Goal: Information Seeking & Learning: Learn about a topic

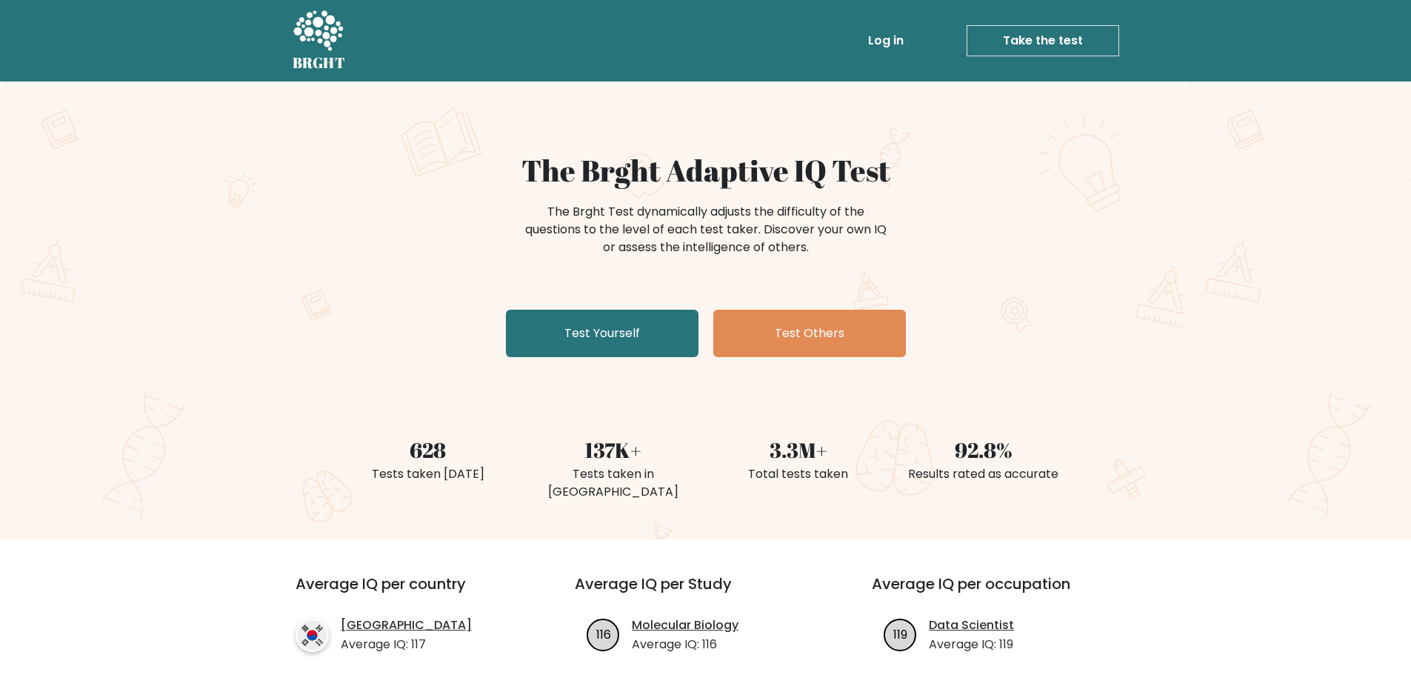
click at [863, 30] on li "Log in" at bounding box center [857, 41] width 104 height 30
click at [884, 40] on link "Log in" at bounding box center [885, 41] width 47 height 30
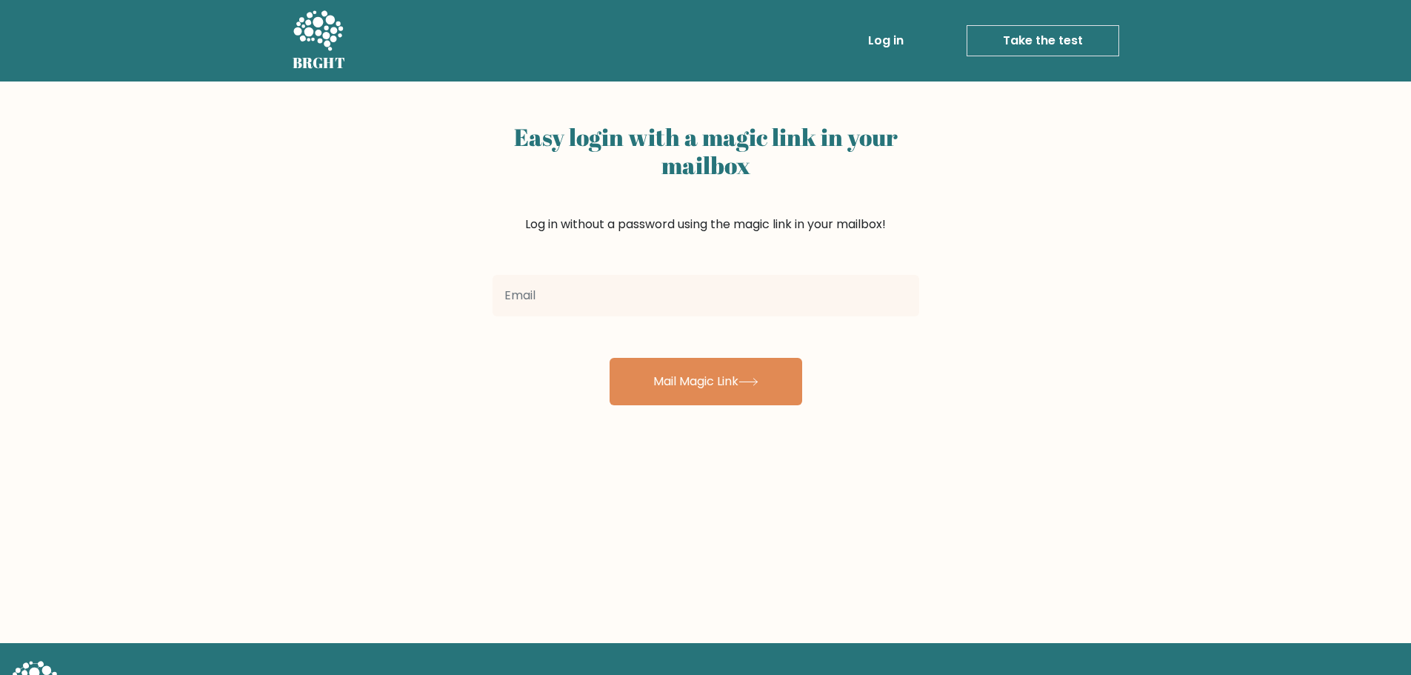
click at [635, 295] on input "email" at bounding box center [706, 295] width 427 height 41
type input "[EMAIL_ADDRESS][DOMAIN_NAME]"
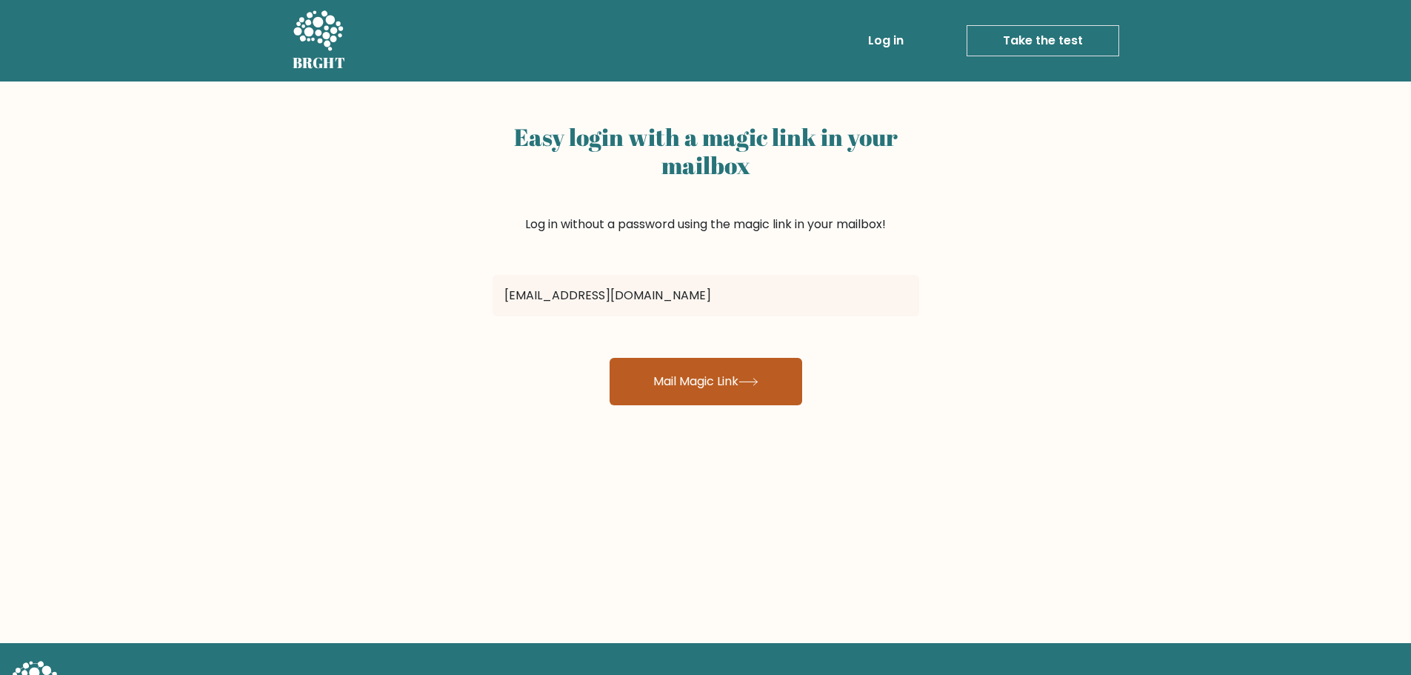
click at [713, 377] on button "Mail Magic Link" at bounding box center [706, 381] width 193 height 47
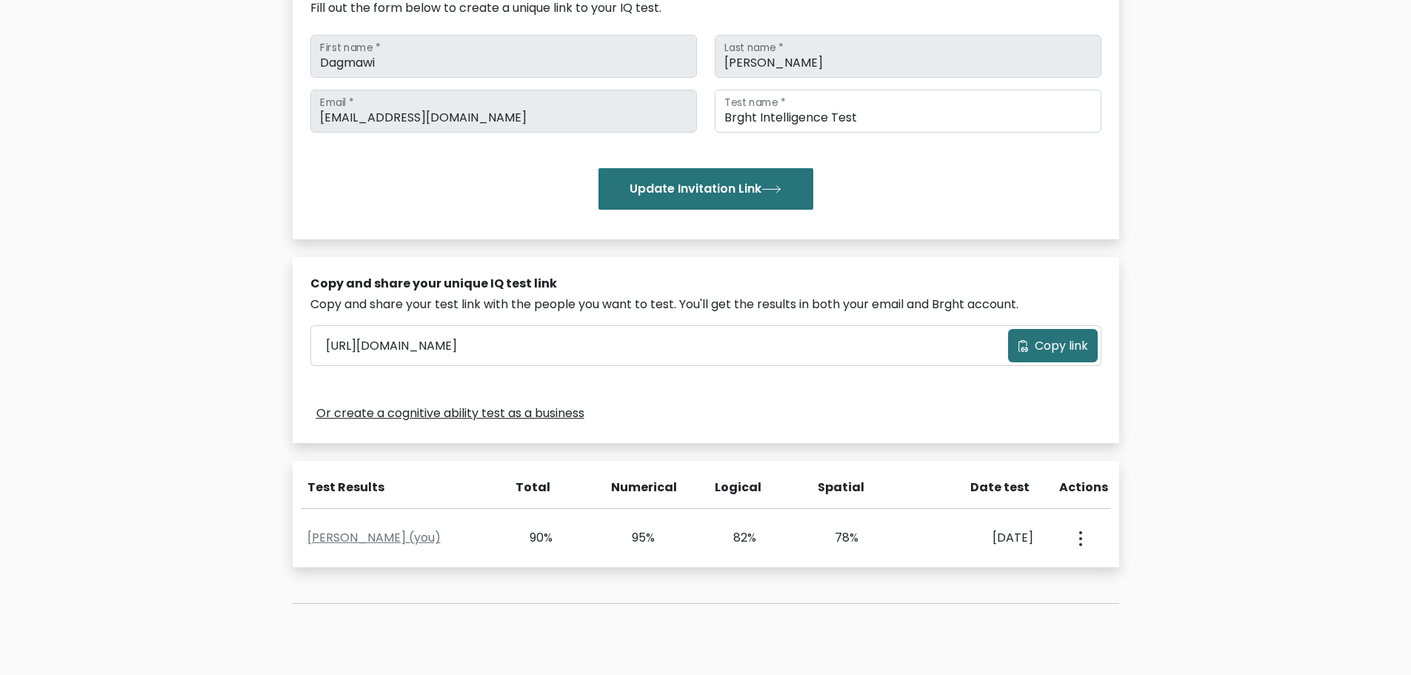
scroll to position [296, 0]
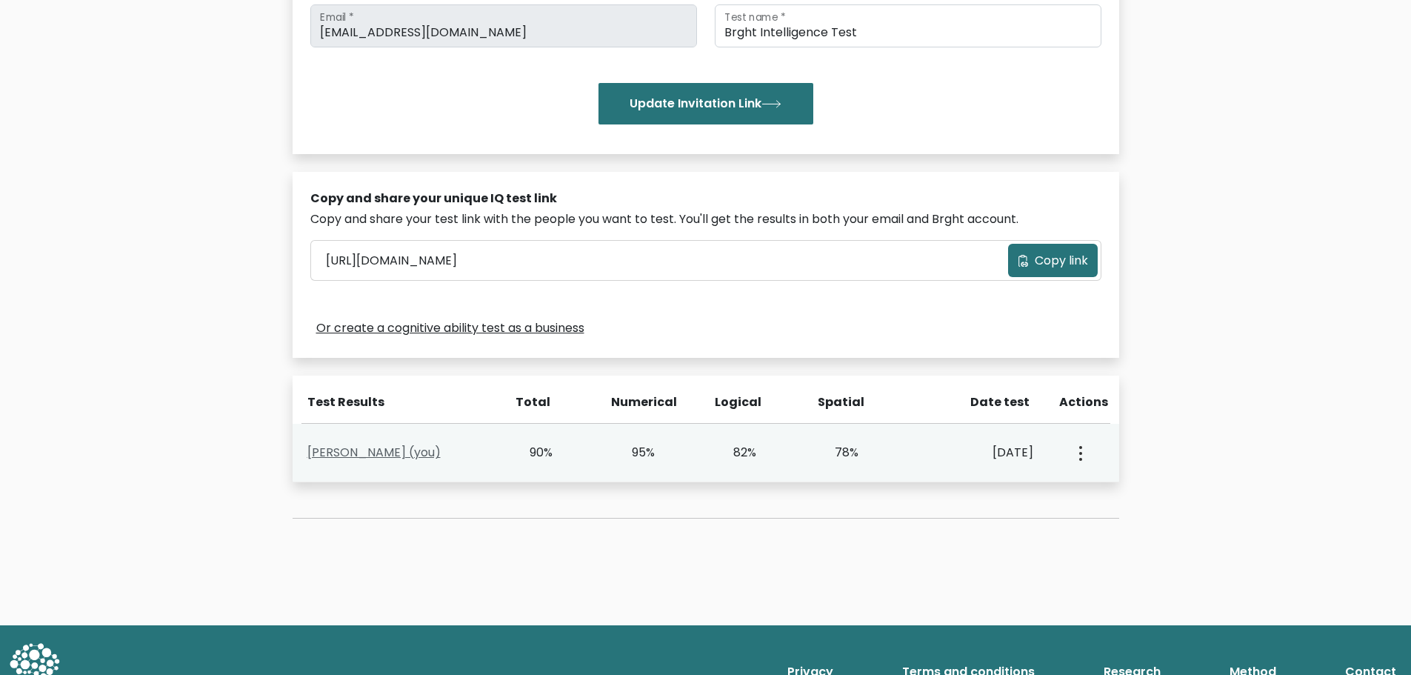
click at [391, 453] on link "Dagmawi Yimam (you)" at bounding box center [373, 452] width 133 height 17
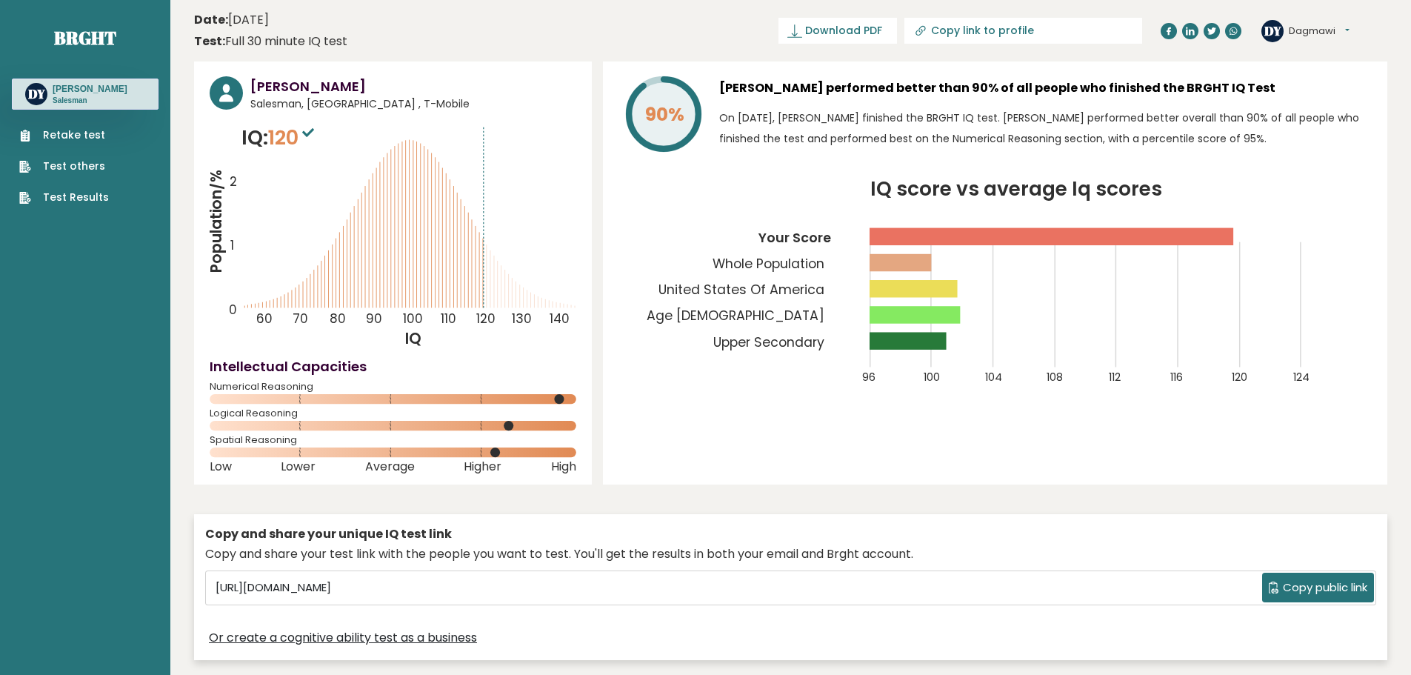
click at [1048, 132] on p "On August 28, 2025, Dagmawi Yimam finished the BRGHT IQ test. Dagmawi performed…" at bounding box center [1045, 127] width 653 height 41
click at [84, 194] on link "Test Results" at bounding box center [64, 198] width 90 height 16
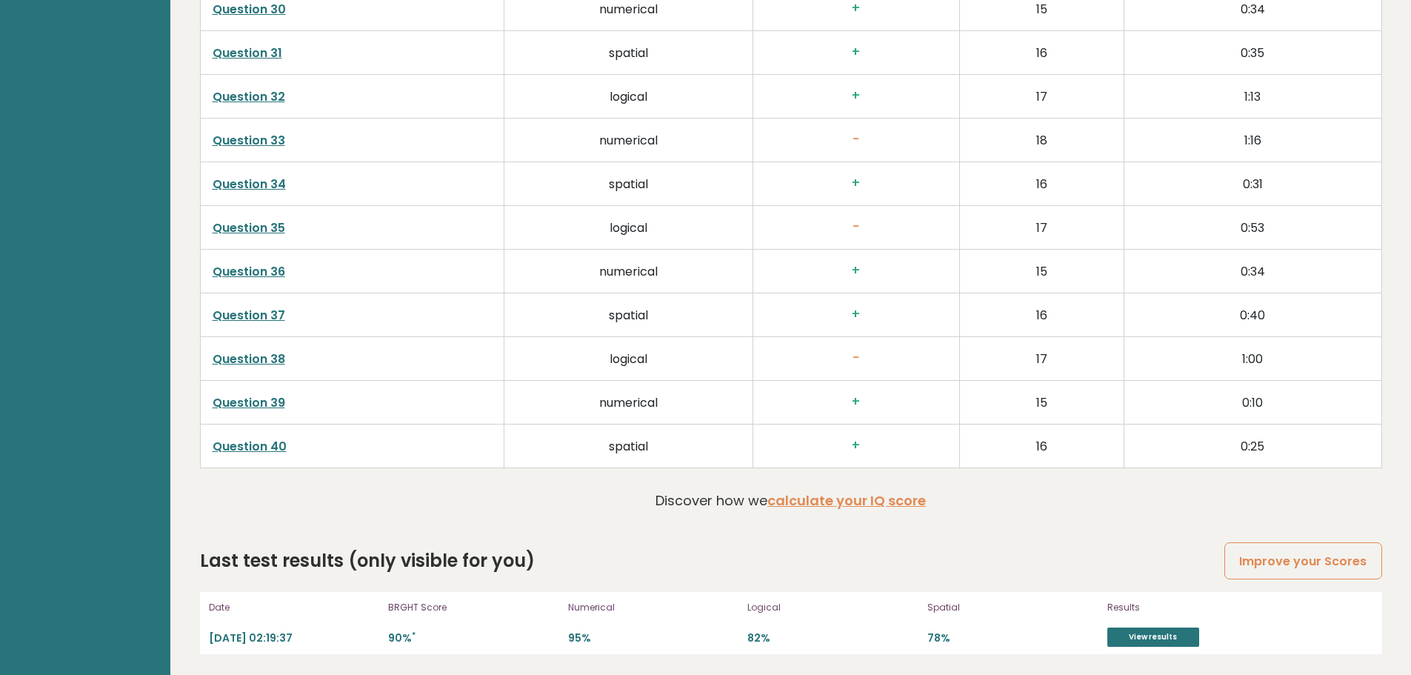
scroll to position [3785, 0]
click at [1141, 632] on link "View results" at bounding box center [1153, 635] width 92 height 19
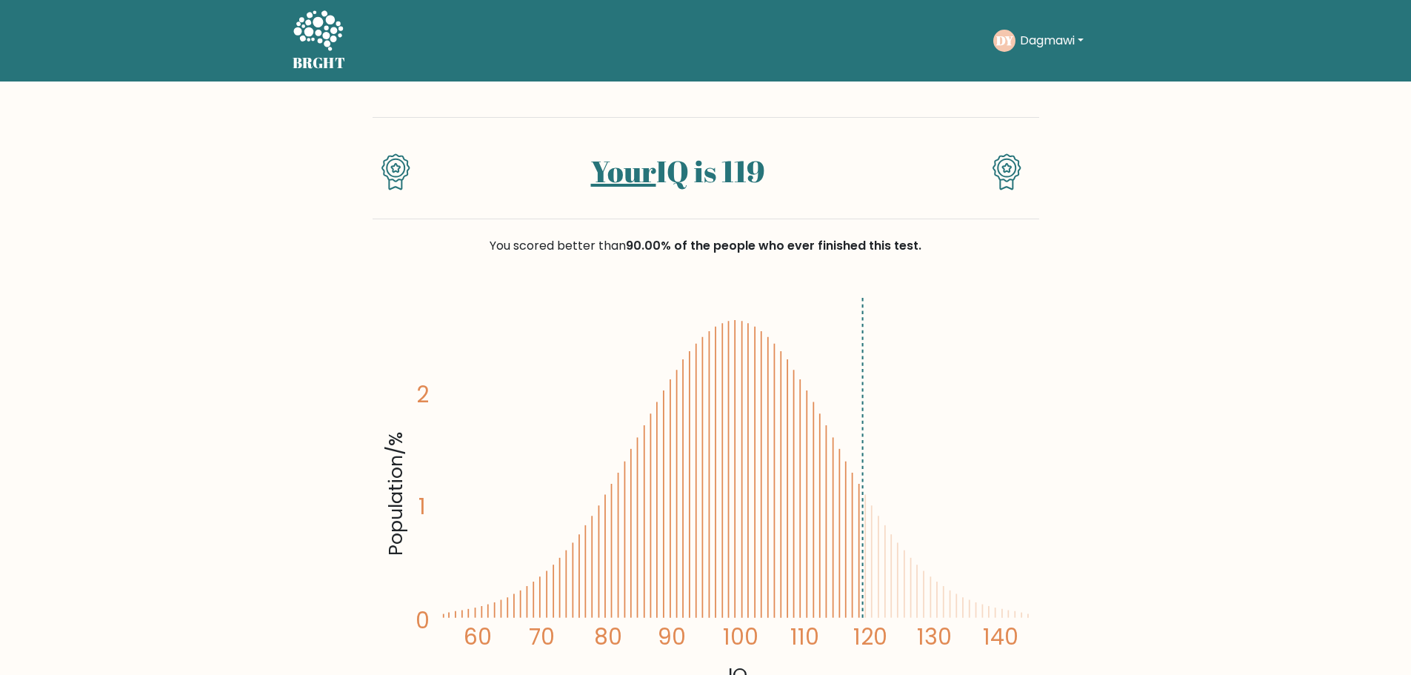
click at [309, 59] on h5 "BRGHT" at bounding box center [319, 63] width 53 height 18
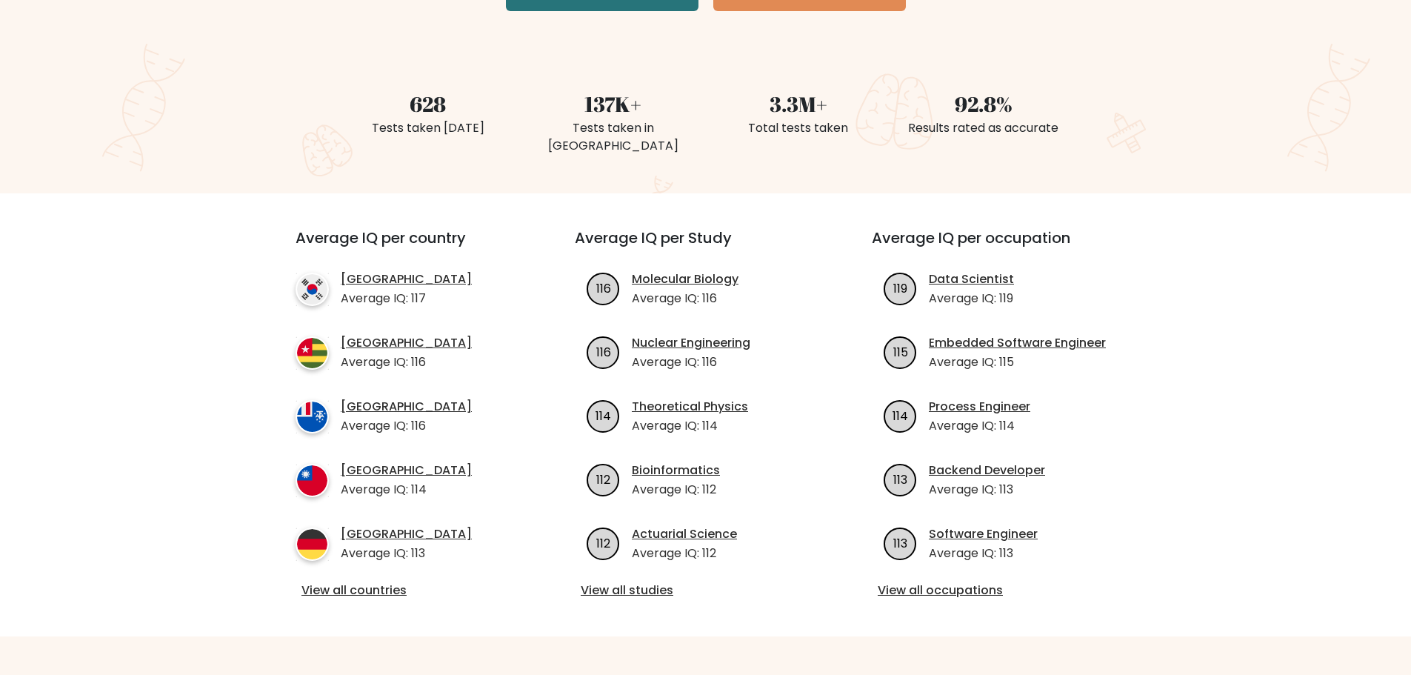
scroll to position [370, 0]
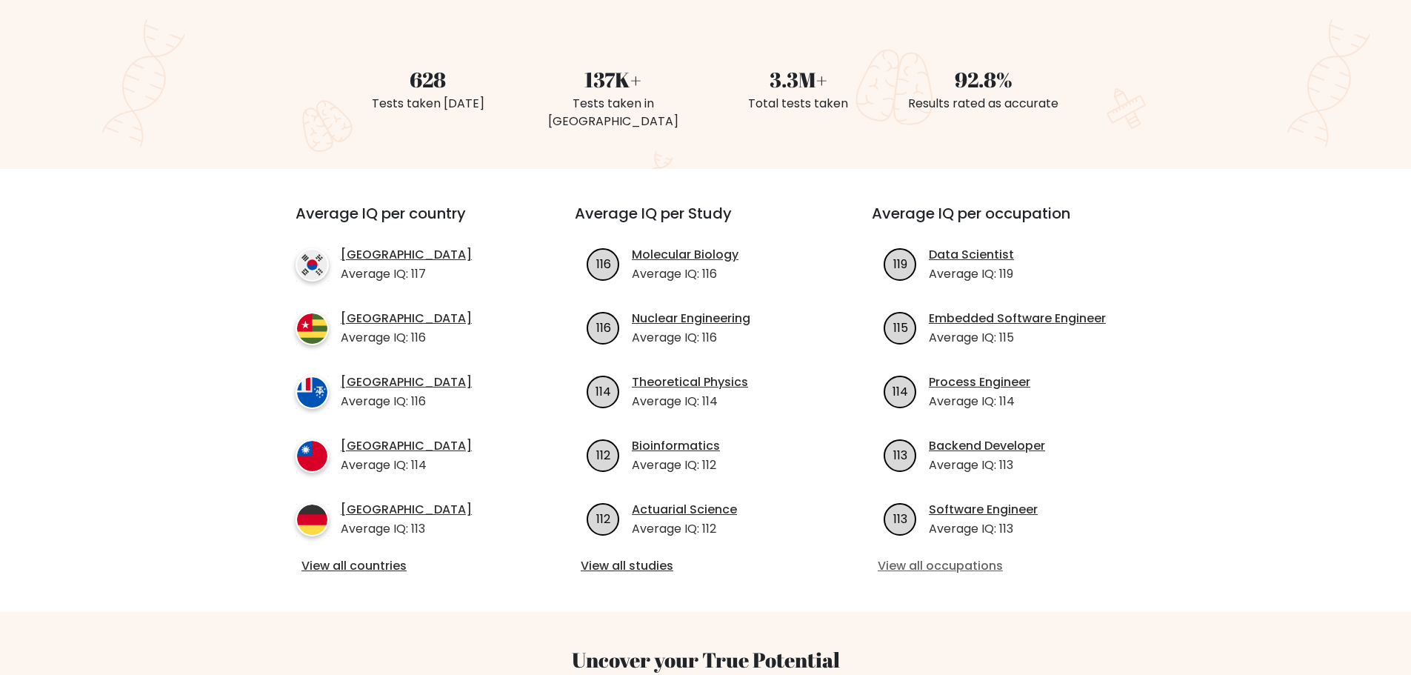
click at [960, 557] on link "View all occupations" at bounding box center [1003, 566] width 250 height 18
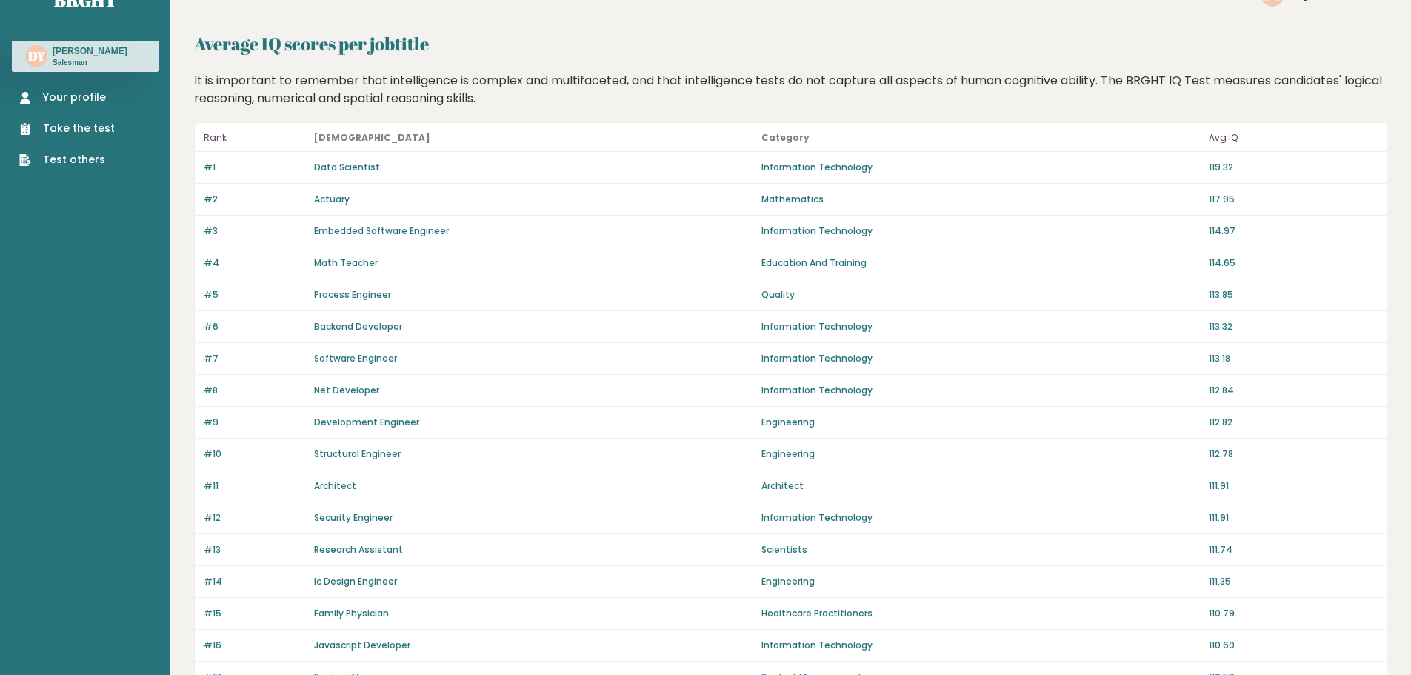
scroll to position [74, 0]
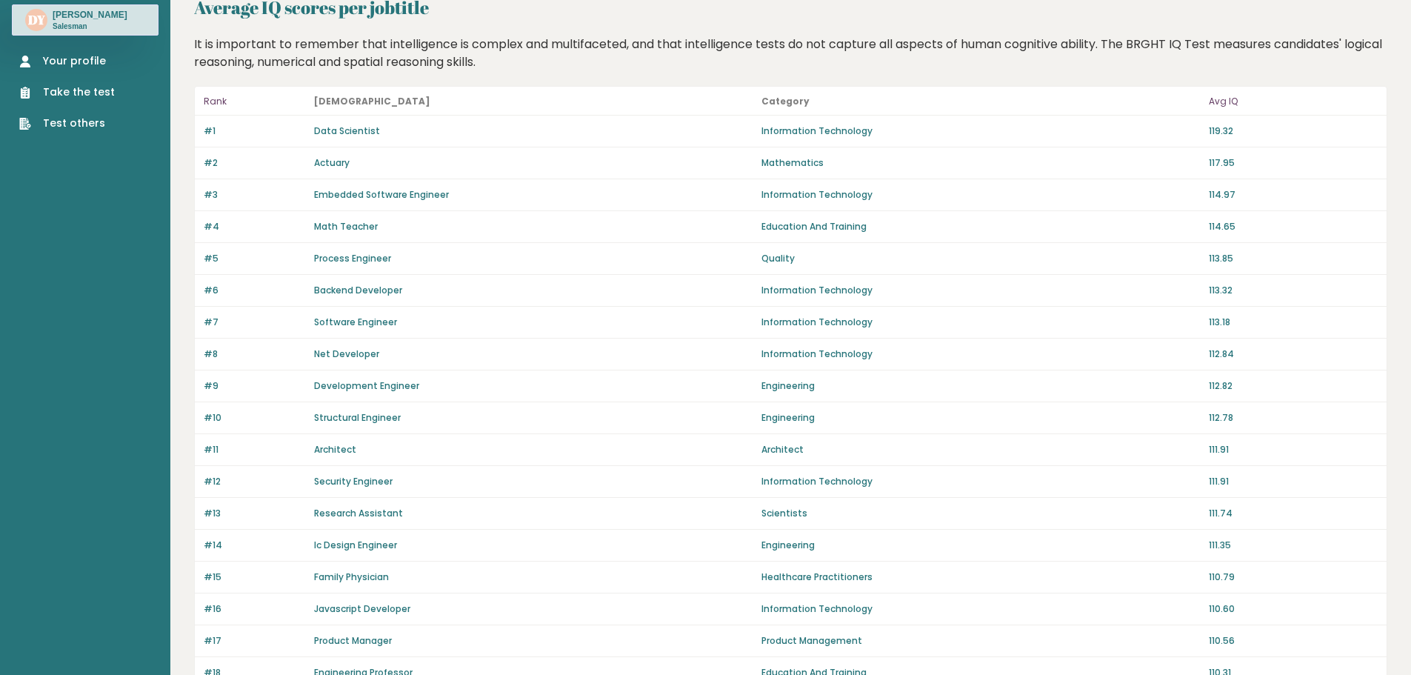
click at [805, 135] on p "Information Technology" at bounding box center [980, 130] width 438 height 13
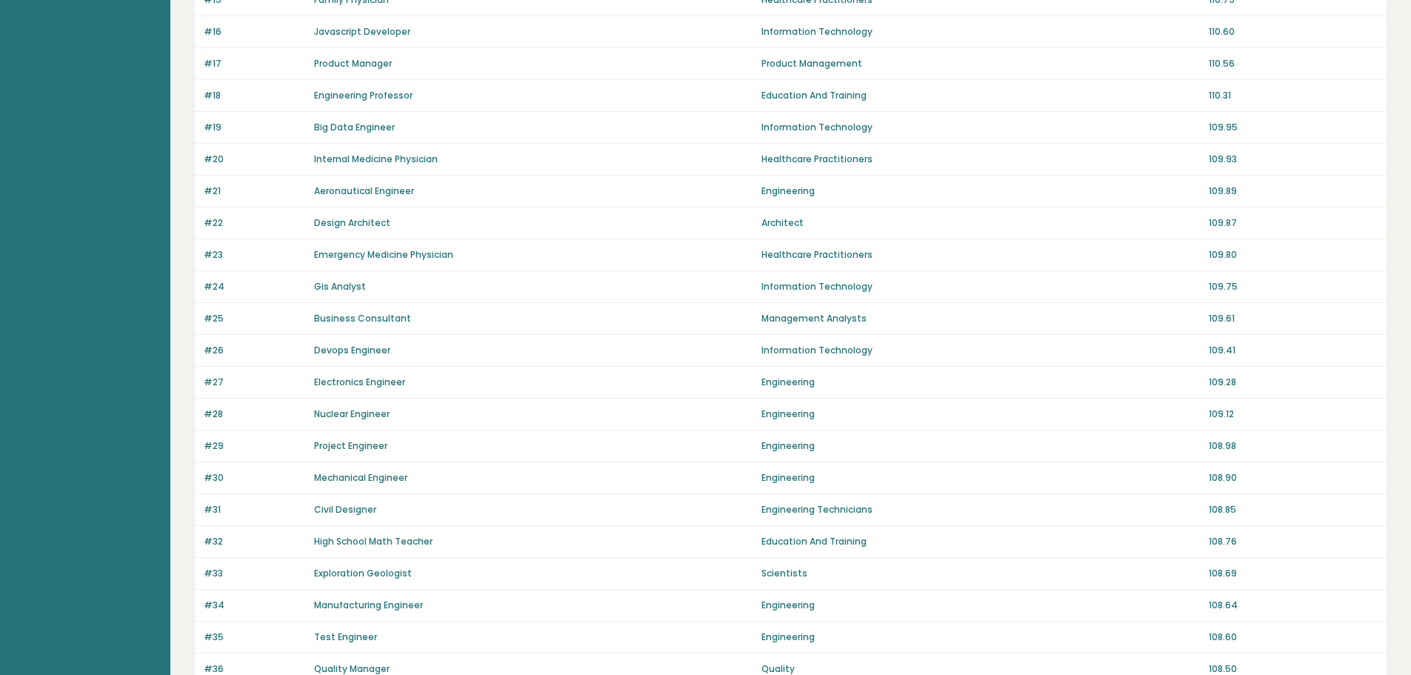
scroll to position [915, 0]
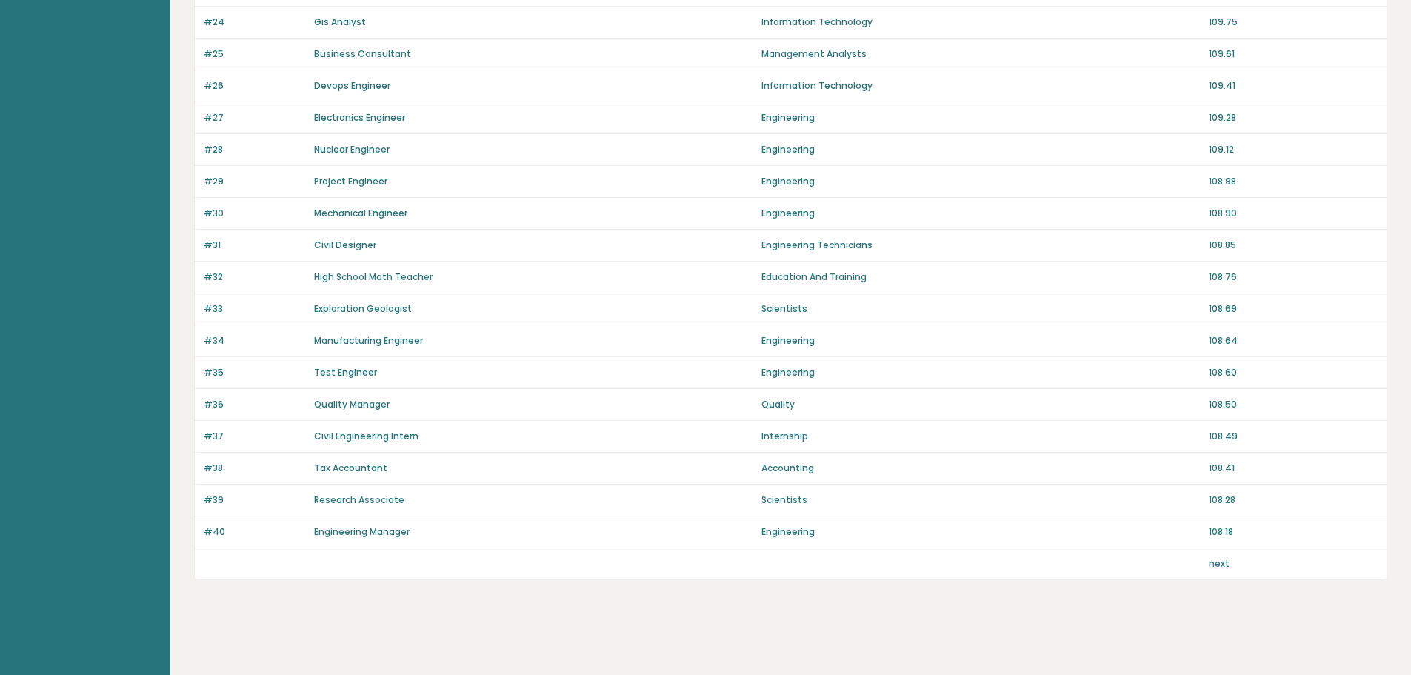
click at [1215, 561] on link "next" at bounding box center [1219, 563] width 21 height 13
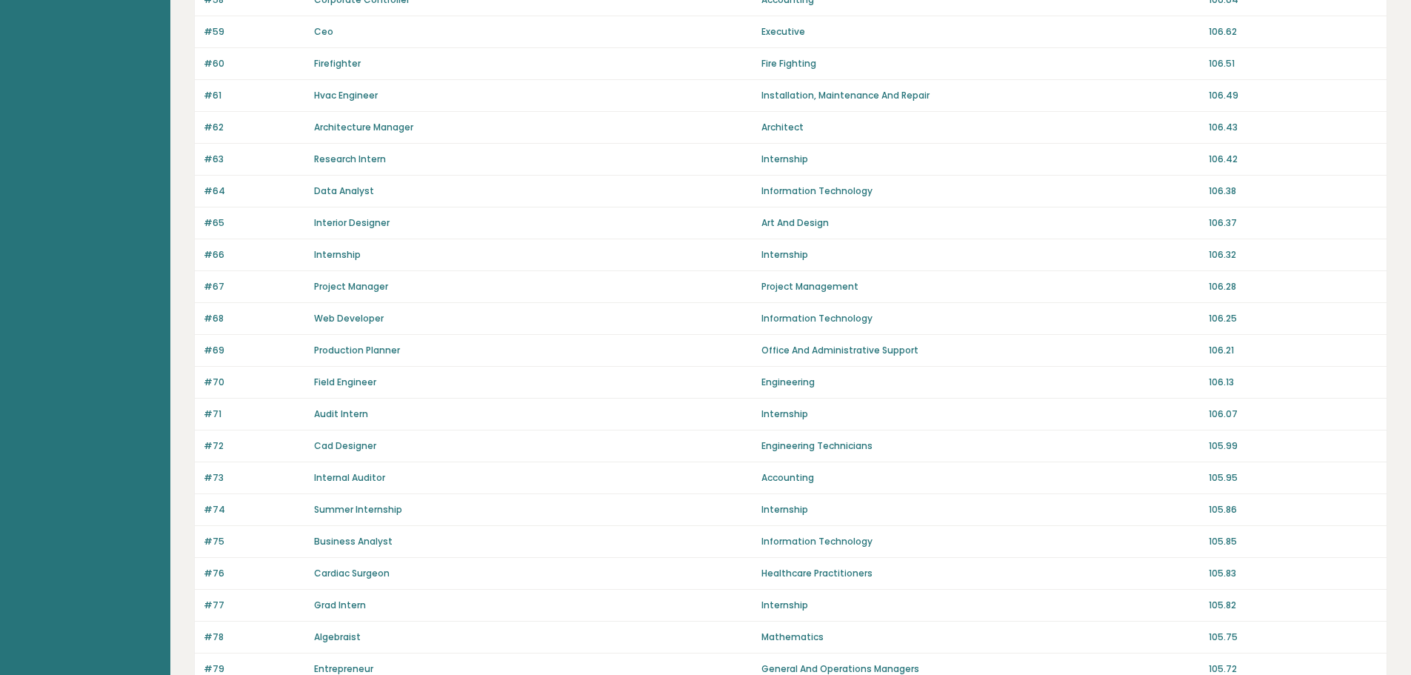
scroll to position [915, 0]
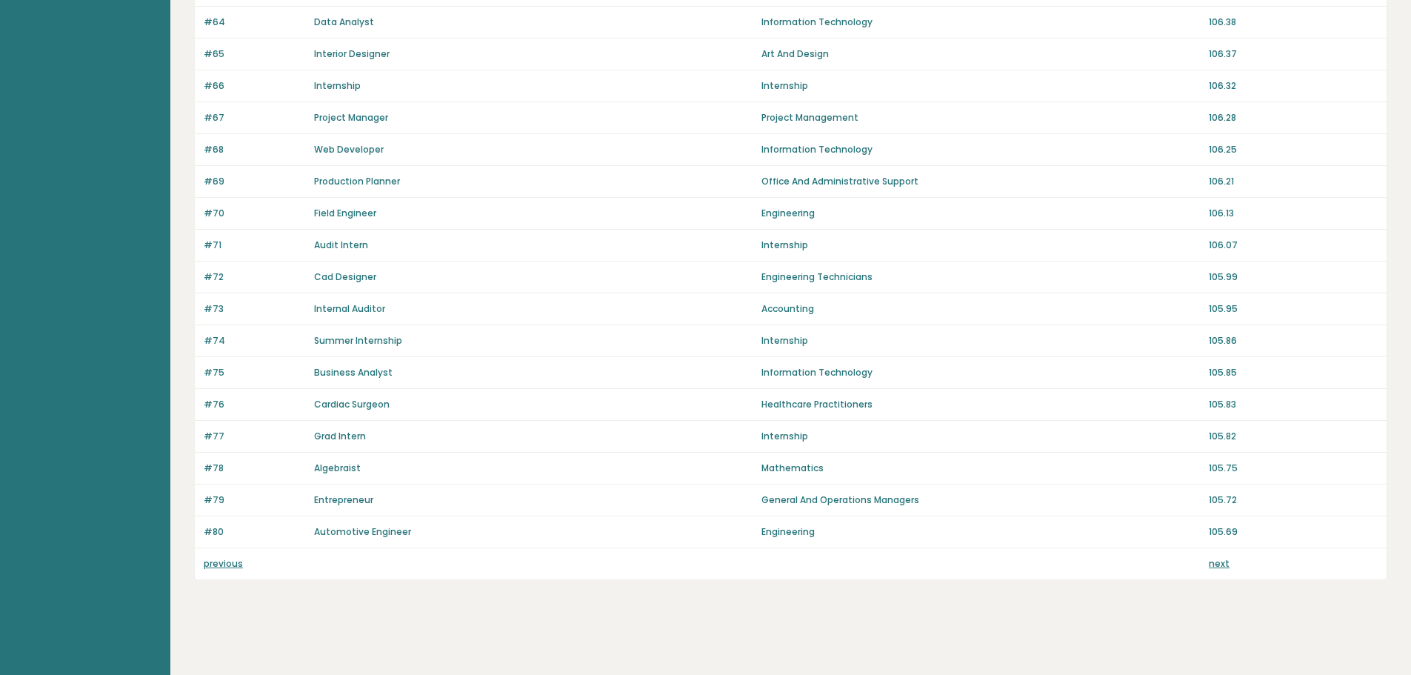
click at [1218, 571] on div "previous next" at bounding box center [791, 563] width 1192 height 31
click at [1218, 569] on link "next" at bounding box center [1219, 563] width 21 height 13
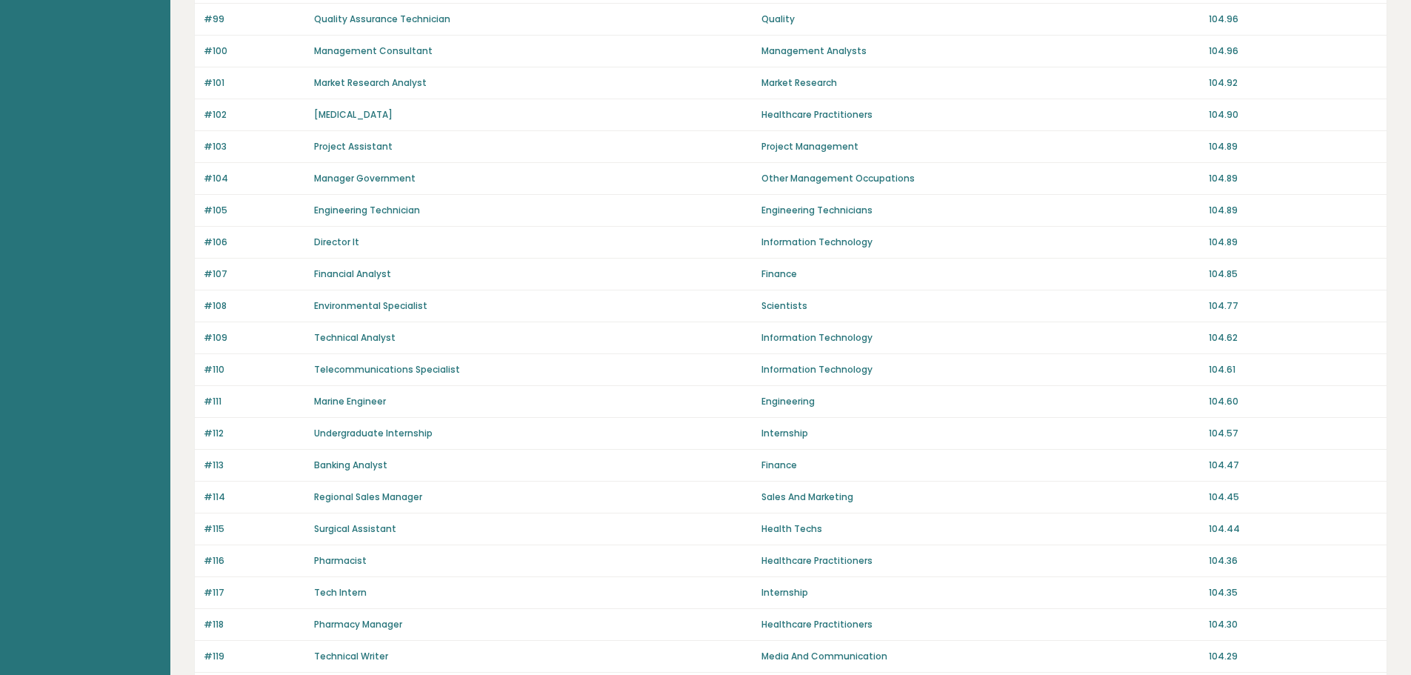
scroll to position [915, 0]
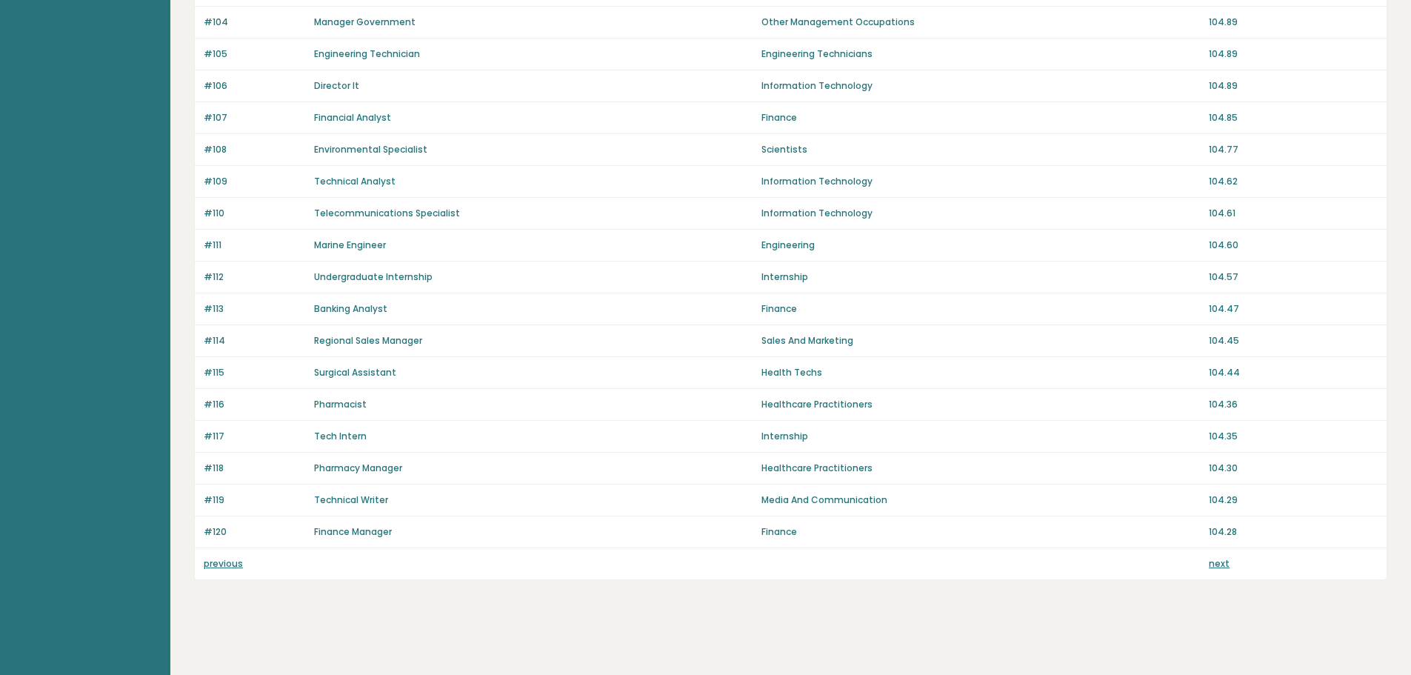
click at [1214, 564] on link "next" at bounding box center [1219, 563] width 21 height 13
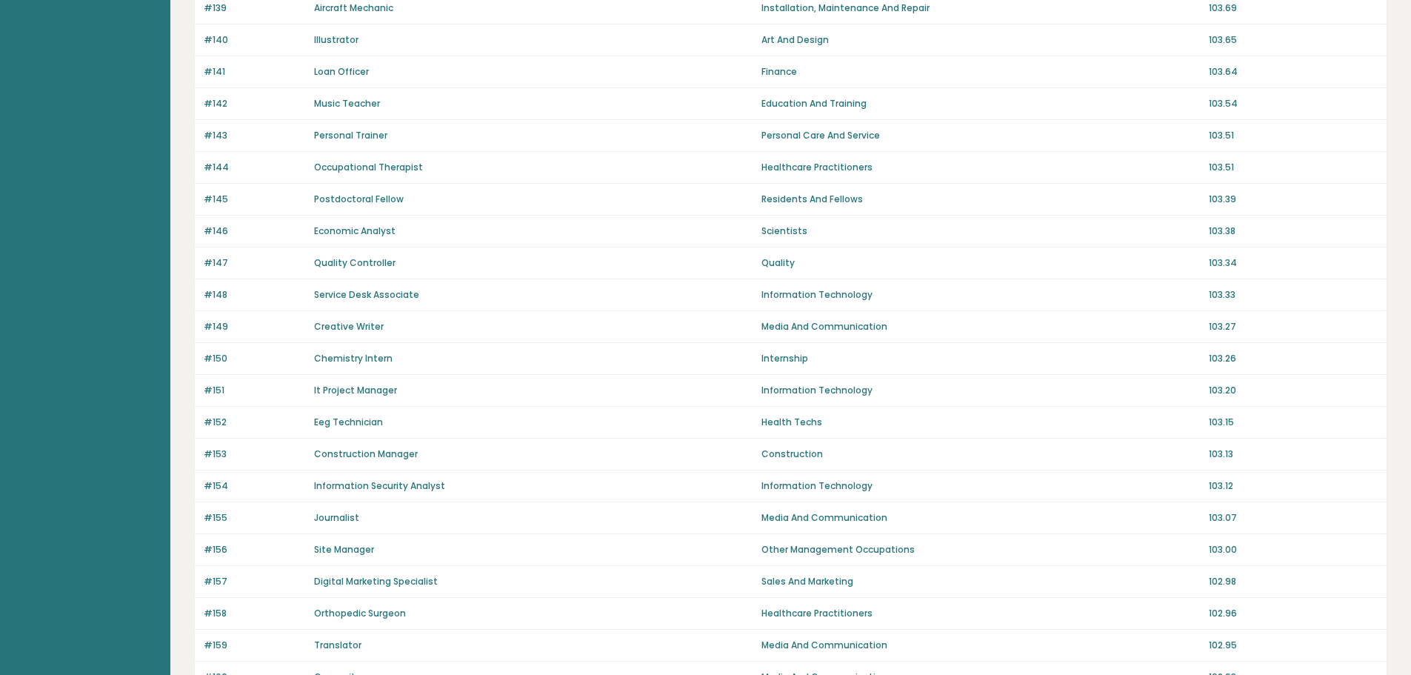
scroll to position [915, 0]
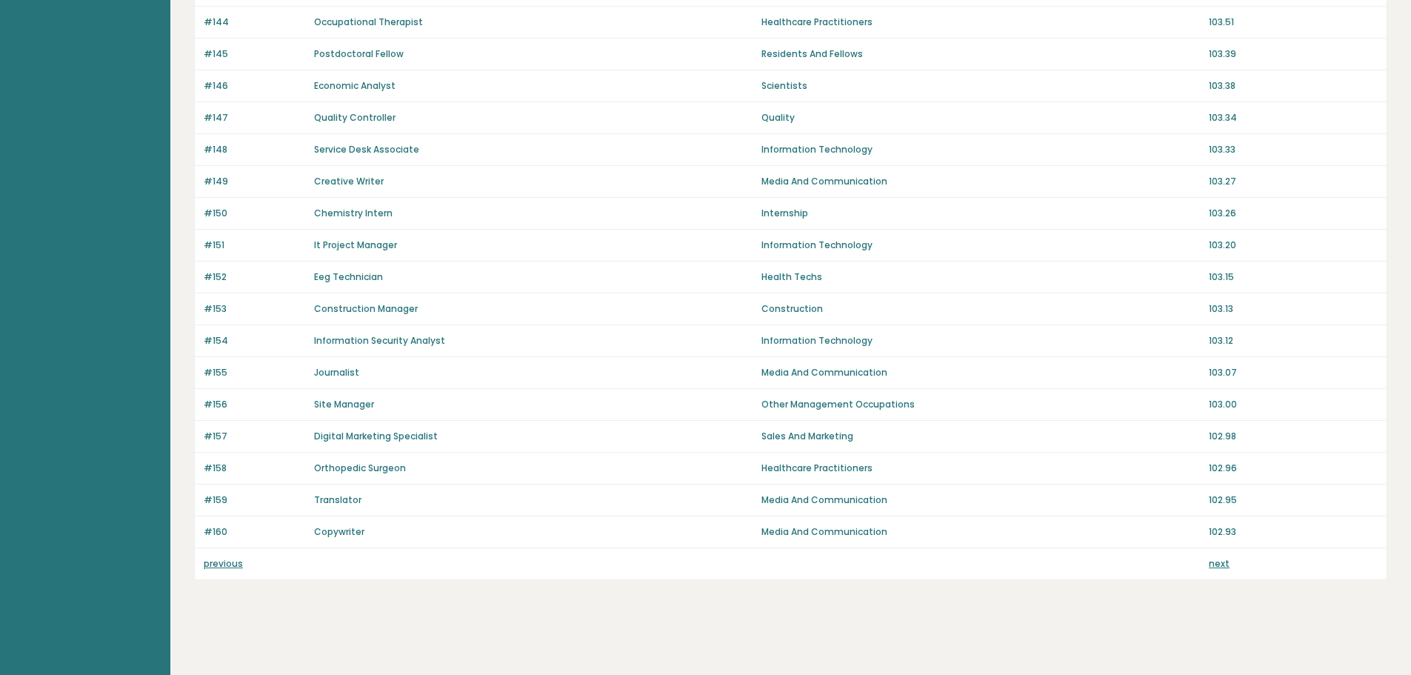
click at [1215, 563] on link "next" at bounding box center [1219, 563] width 21 height 13
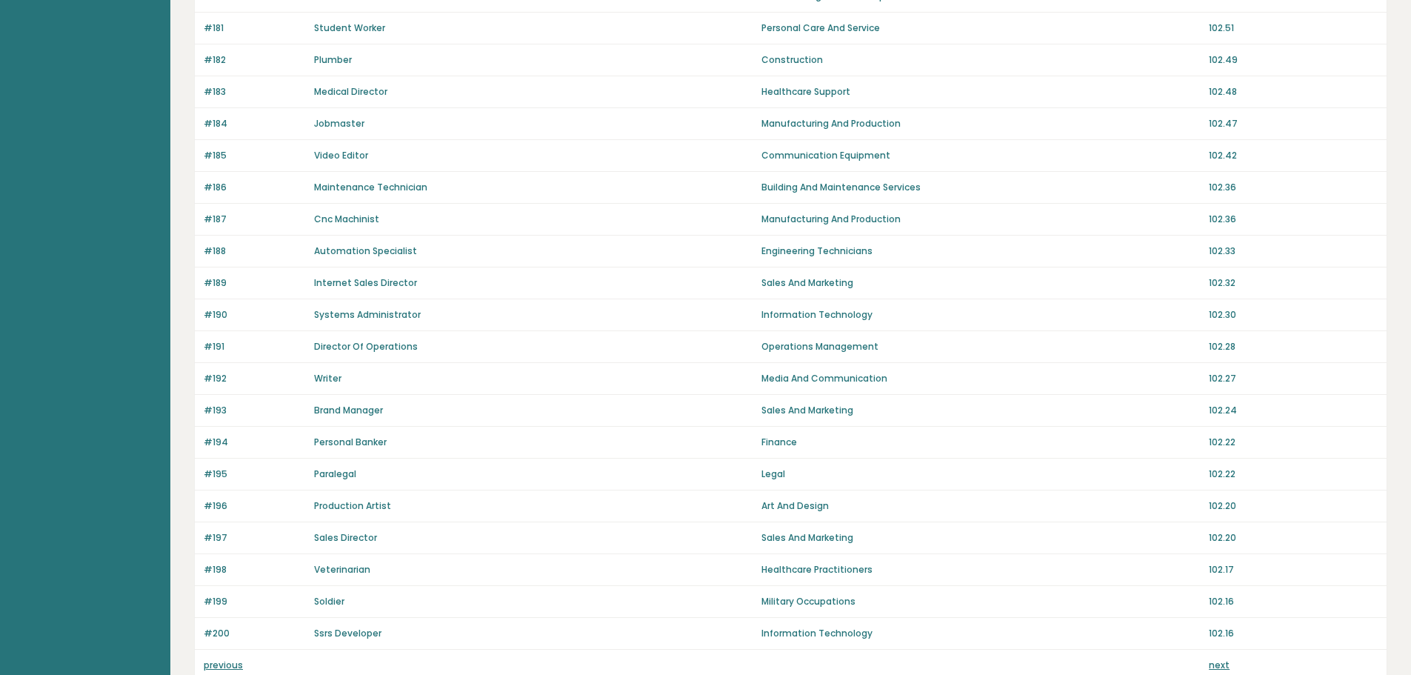
scroll to position [915, 0]
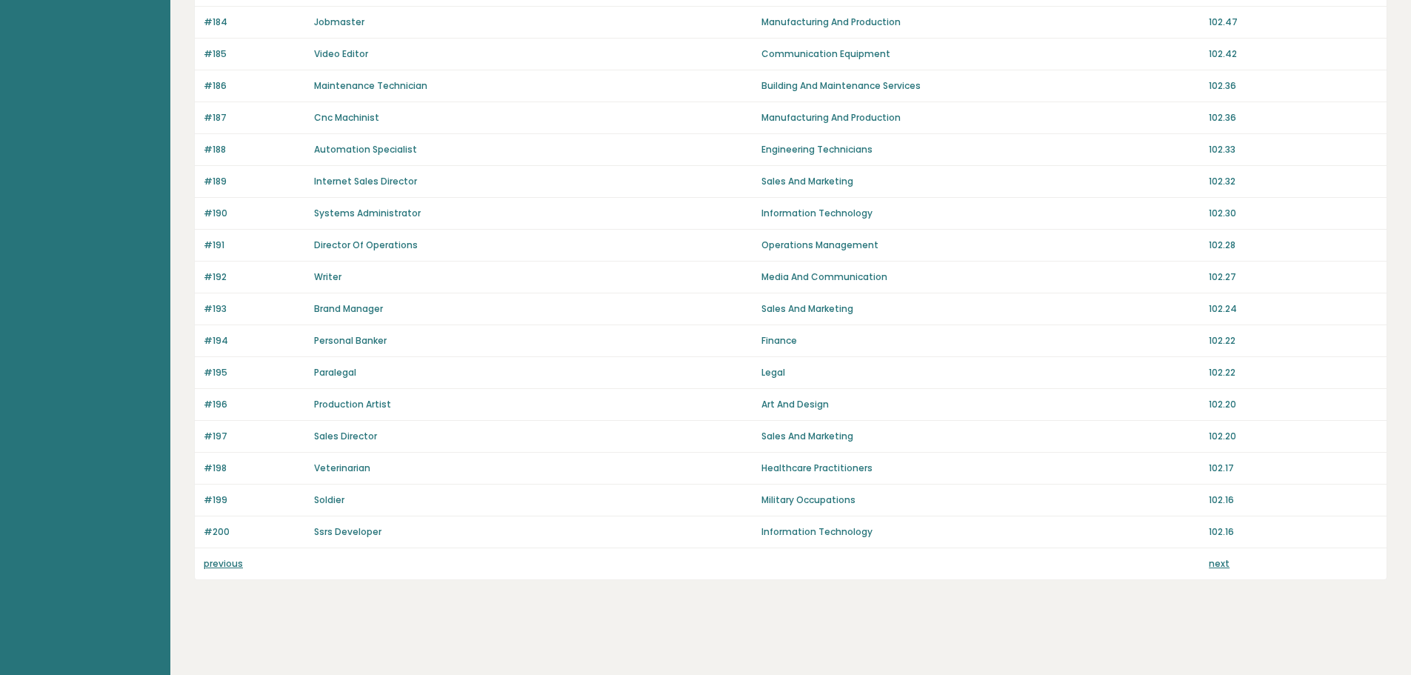
click at [1211, 567] on link "next" at bounding box center [1219, 563] width 21 height 13
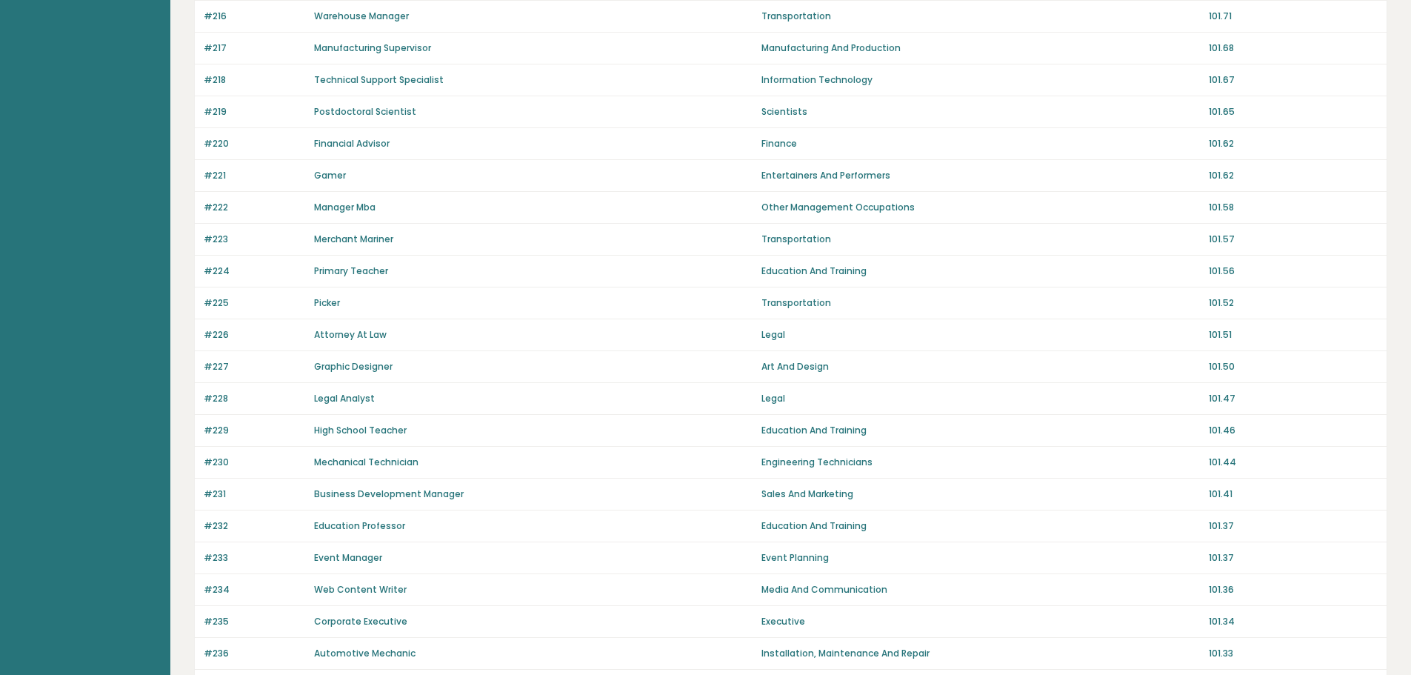
scroll to position [915, 0]
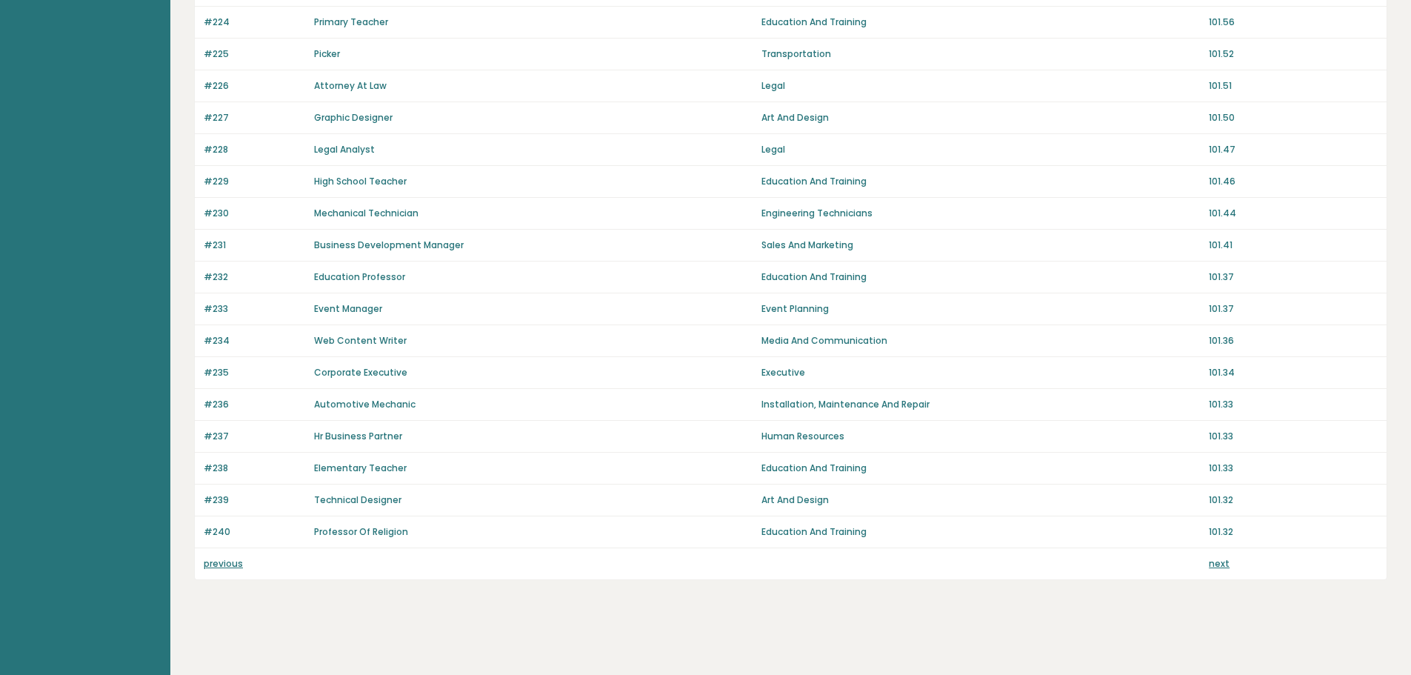
click at [1223, 567] on link "next" at bounding box center [1219, 563] width 21 height 13
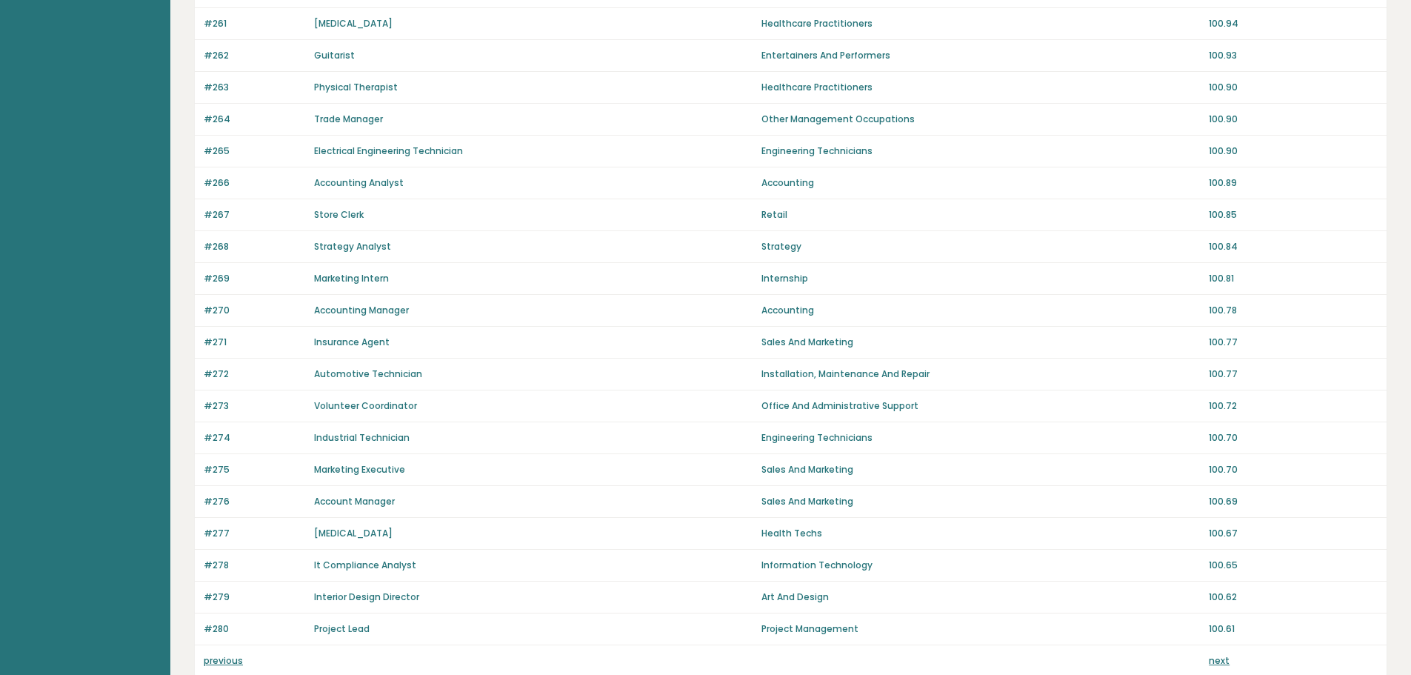
scroll to position [915, 0]
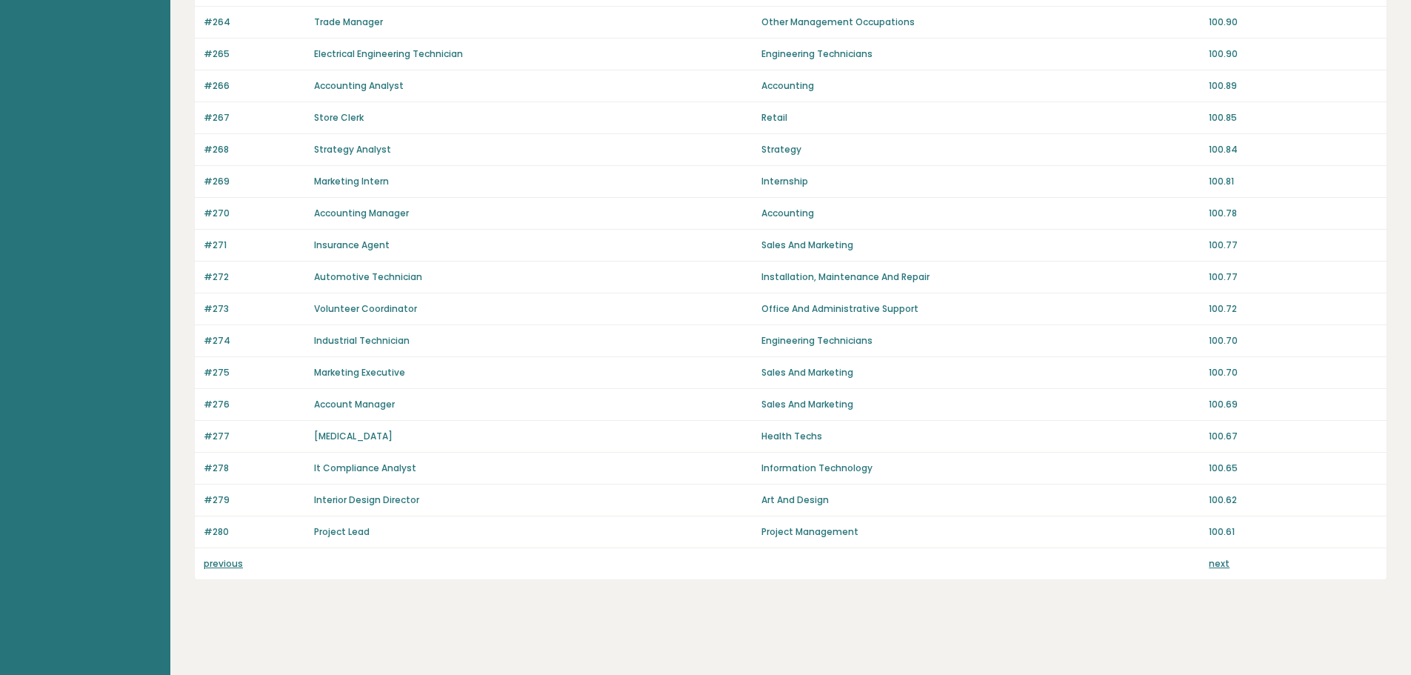
click at [1223, 556] on div "previous next" at bounding box center [791, 563] width 1192 height 31
click at [1221, 564] on link "next" at bounding box center [1219, 563] width 21 height 13
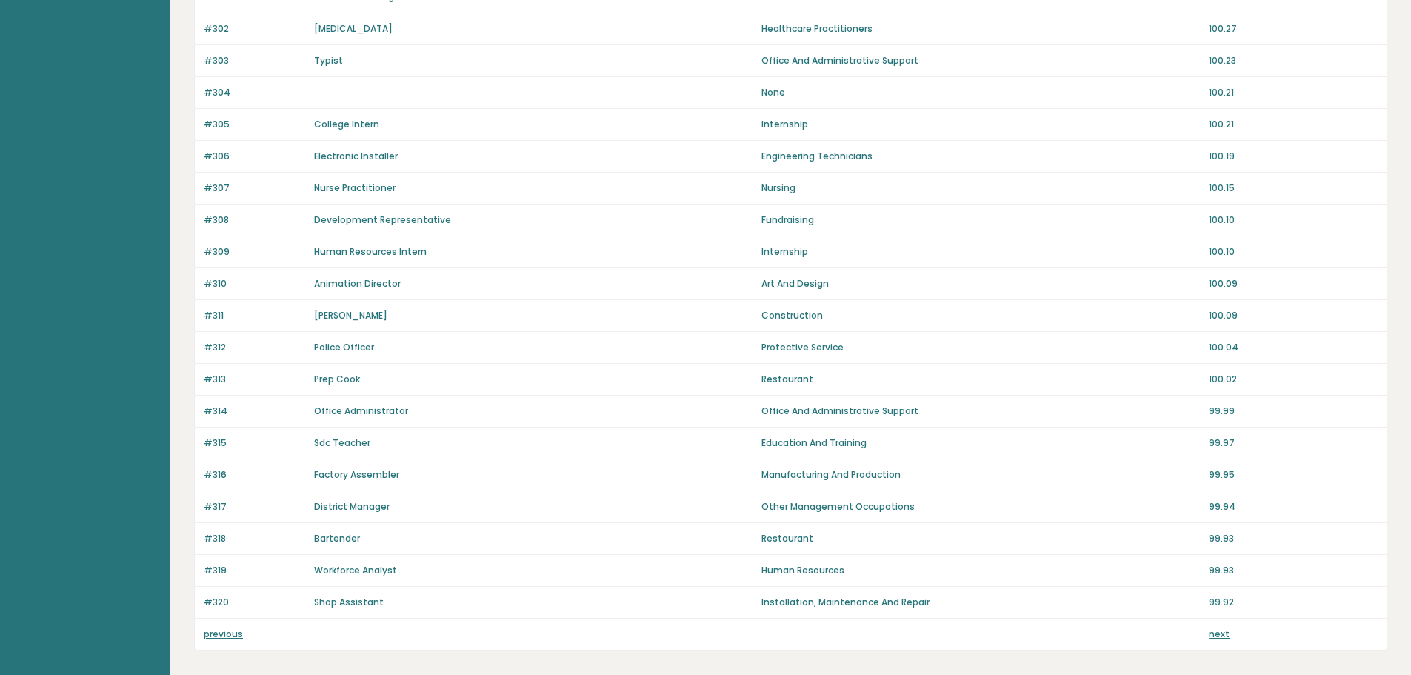
scroll to position [915, 0]
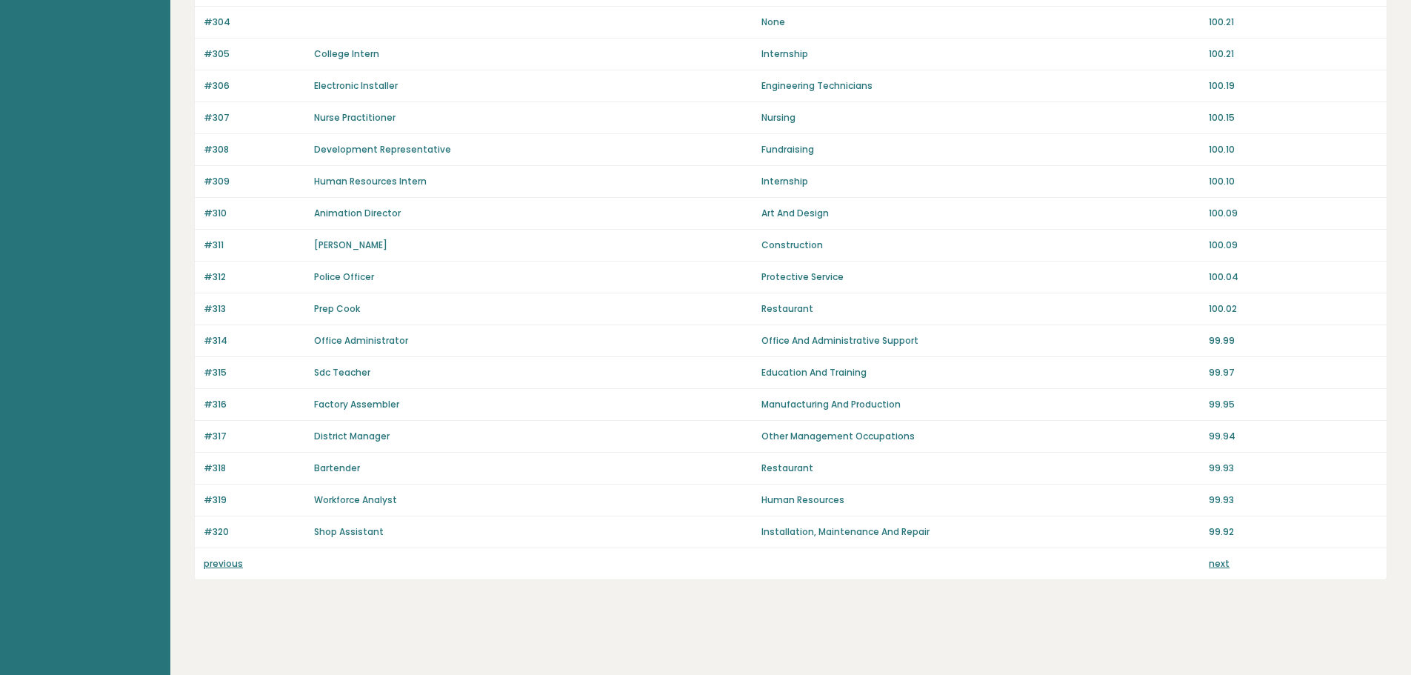
click at [1220, 559] on link "next" at bounding box center [1219, 563] width 21 height 13
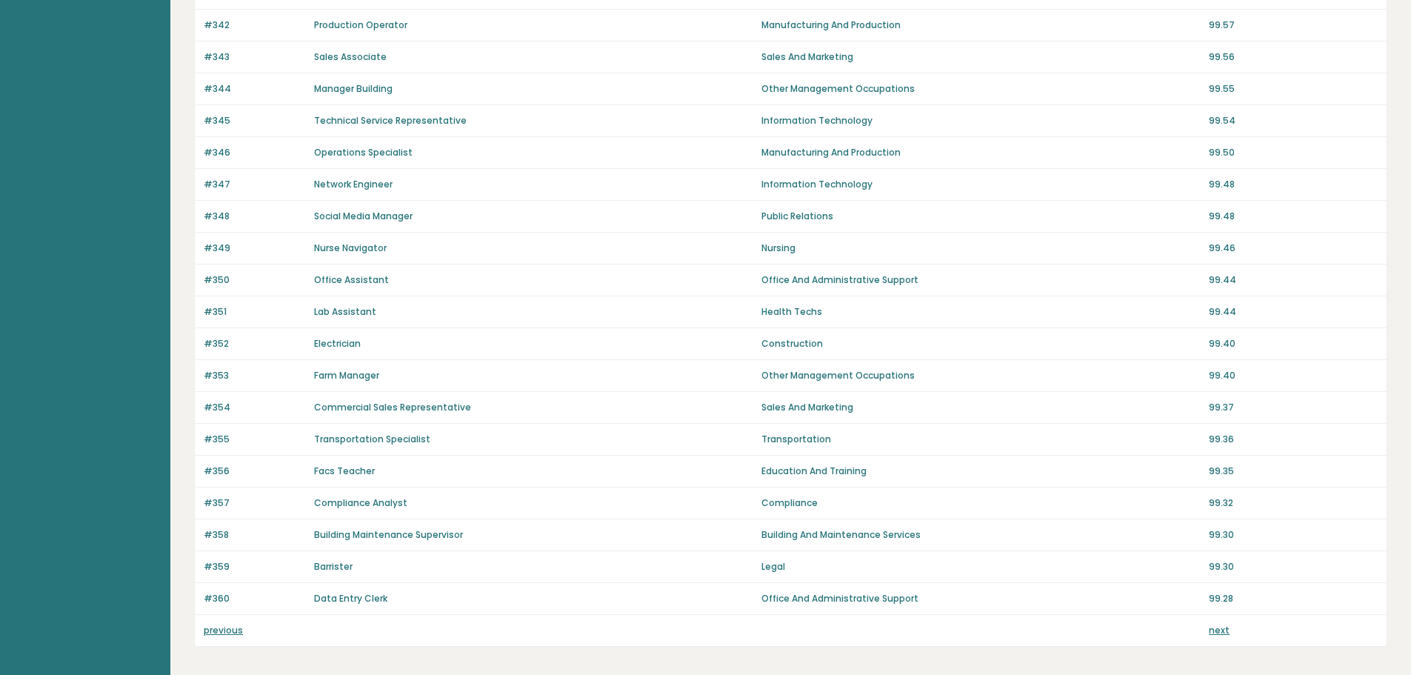
scroll to position [915, 0]
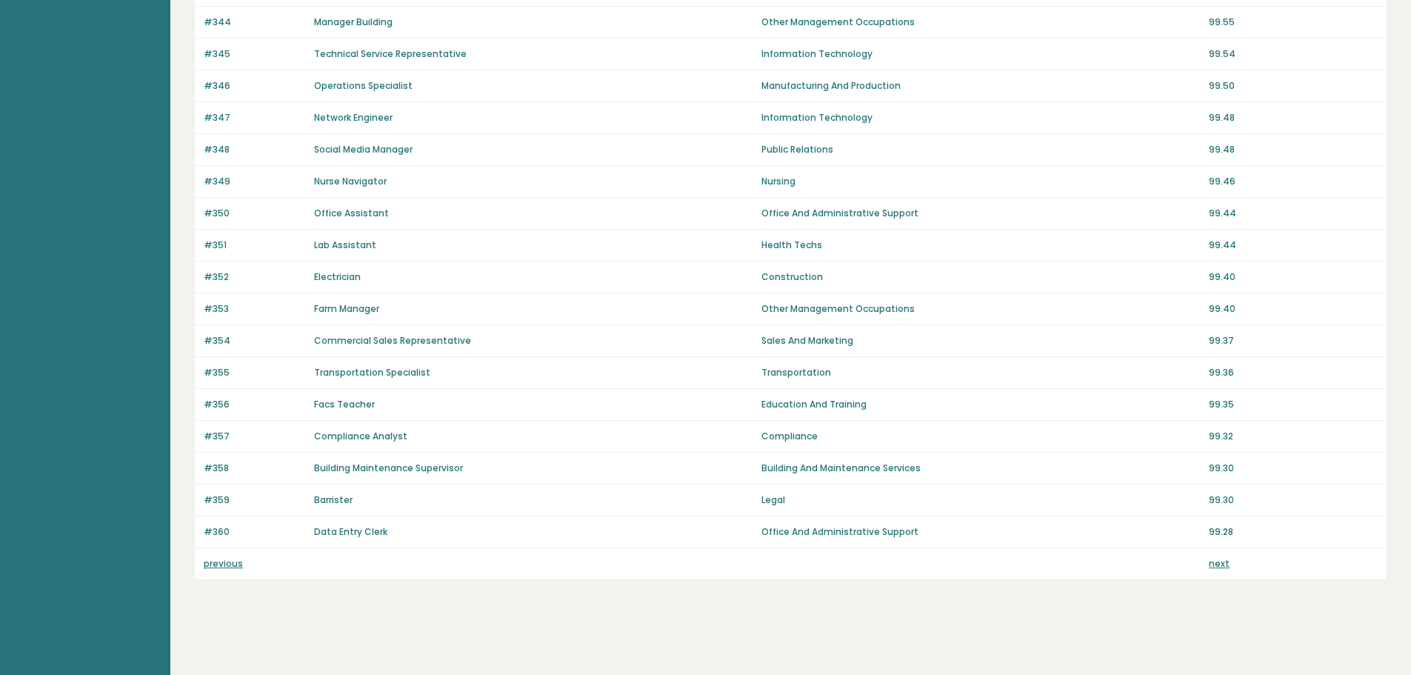
click at [1218, 565] on link "next" at bounding box center [1219, 563] width 21 height 13
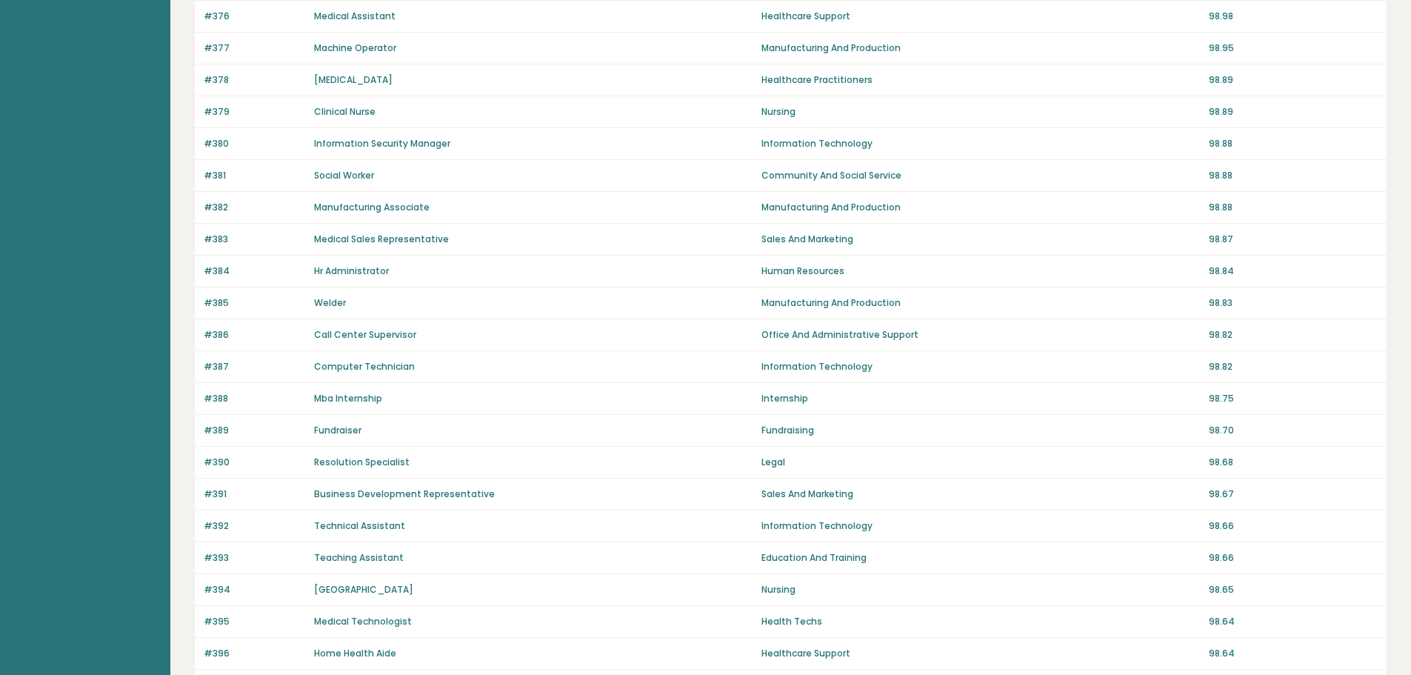
scroll to position [915, 0]
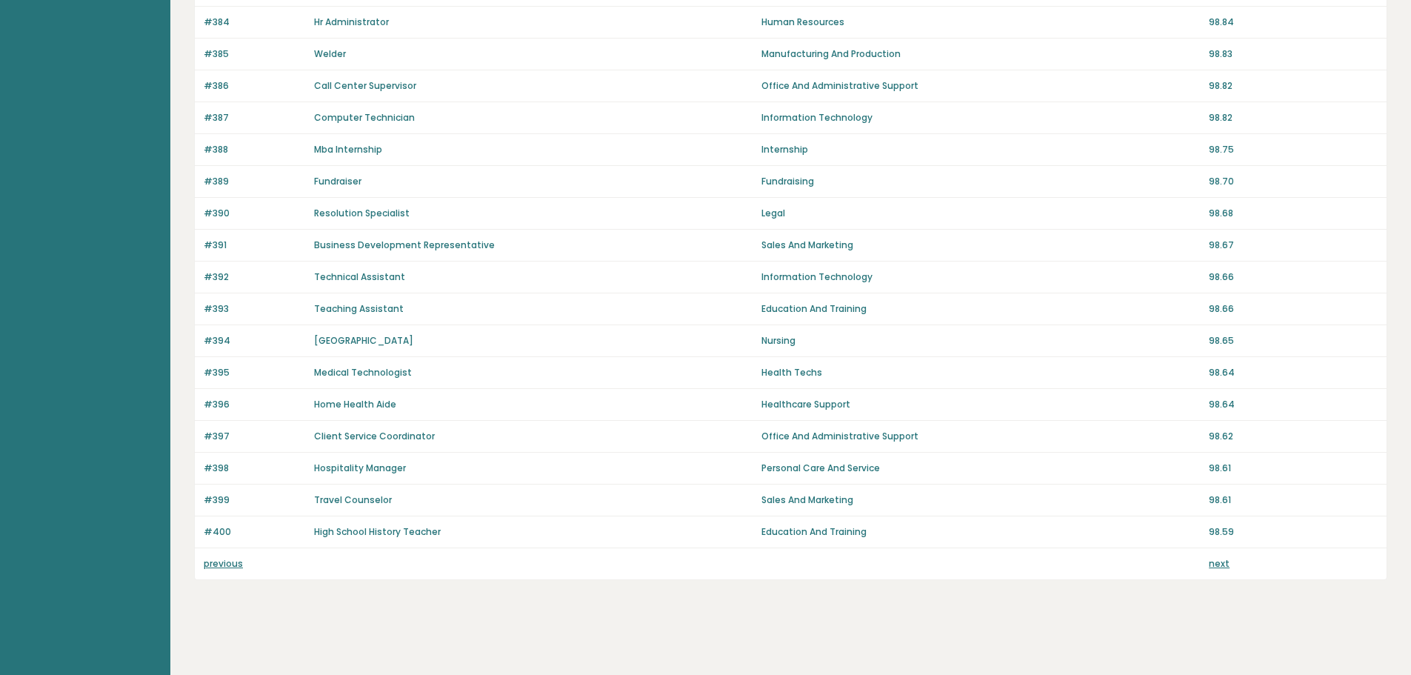
click at [1221, 558] on link "next" at bounding box center [1219, 563] width 21 height 13
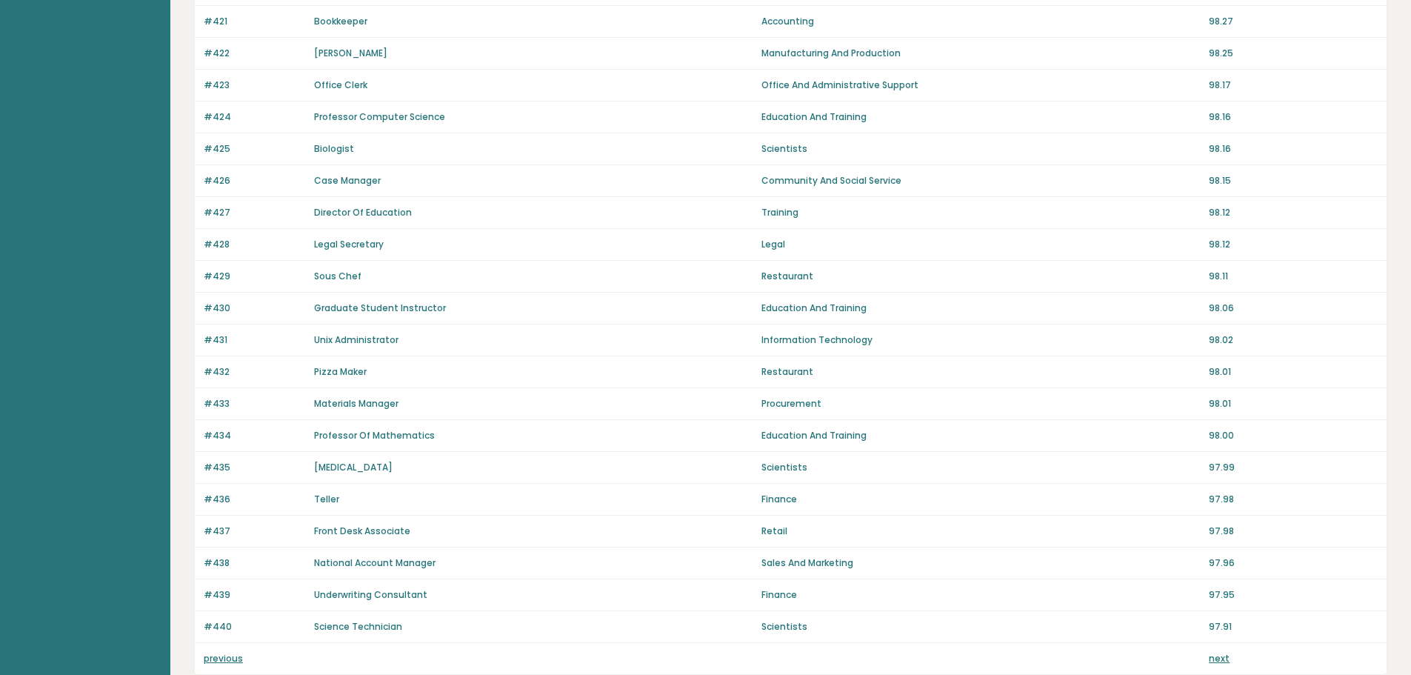
scroll to position [915, 0]
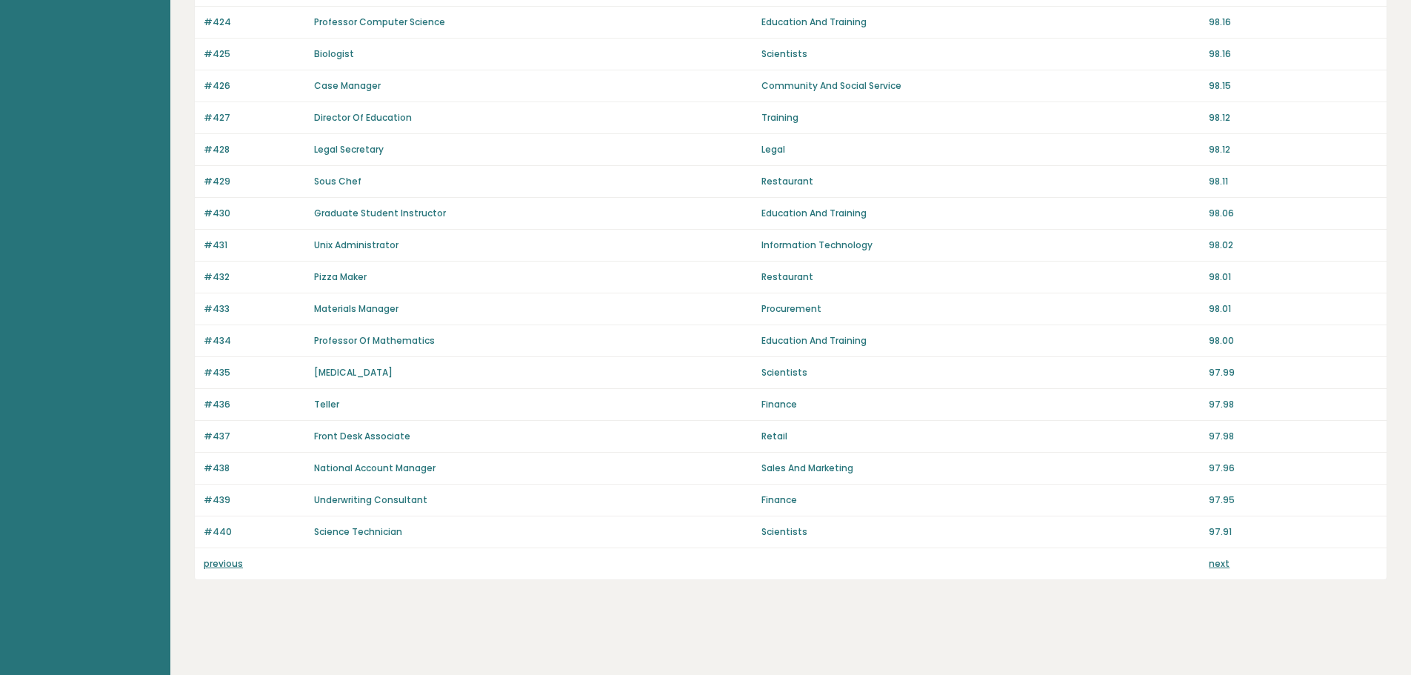
click at [1222, 570] on div "previous next" at bounding box center [791, 563] width 1192 height 31
click at [1222, 567] on link "next" at bounding box center [1219, 563] width 21 height 13
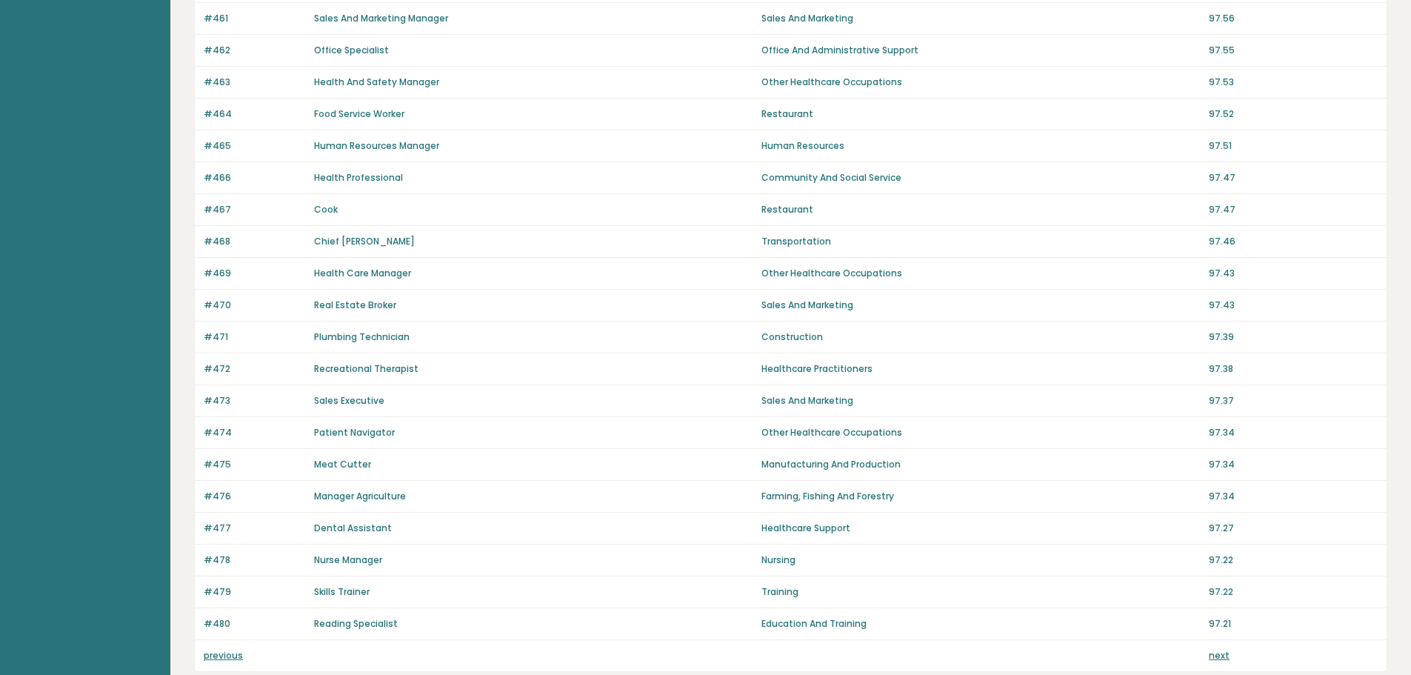
scroll to position [915, 0]
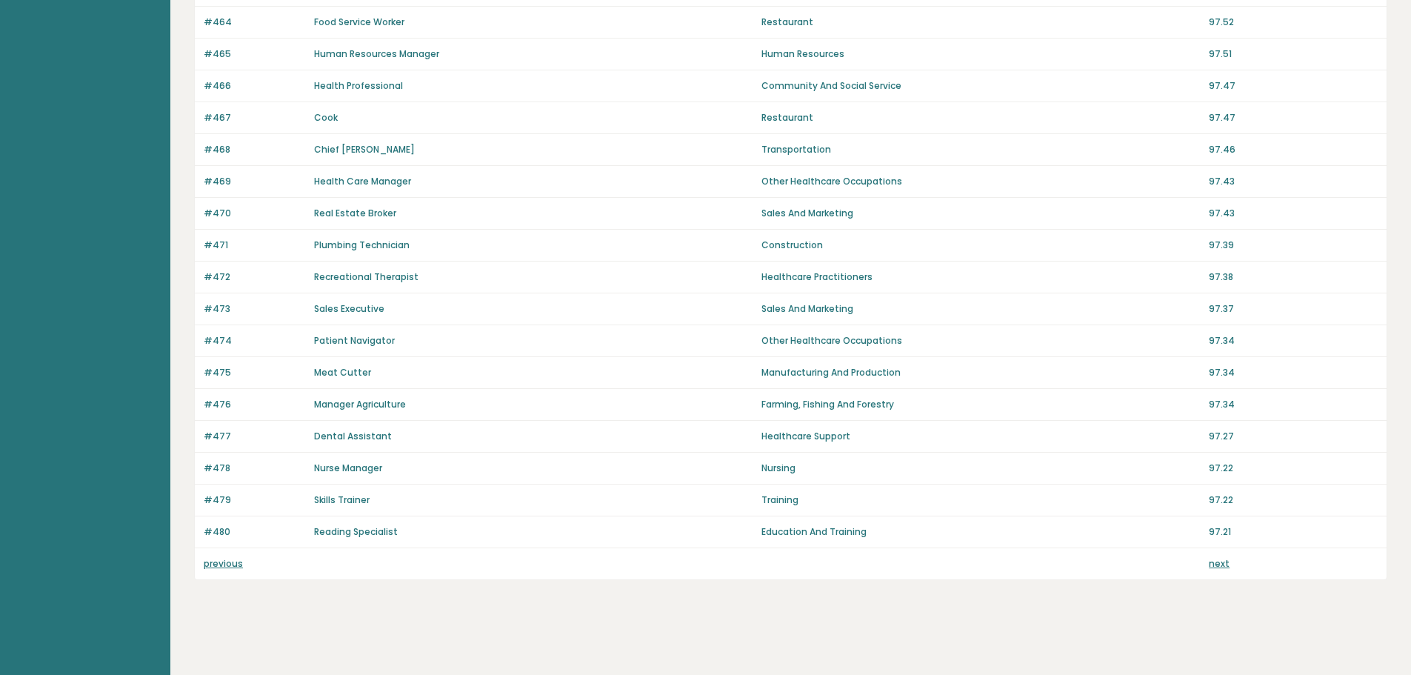
click at [1208, 562] on div "previous next" at bounding box center [791, 563] width 1192 height 31
click at [1211, 562] on link "next" at bounding box center [1219, 563] width 21 height 13
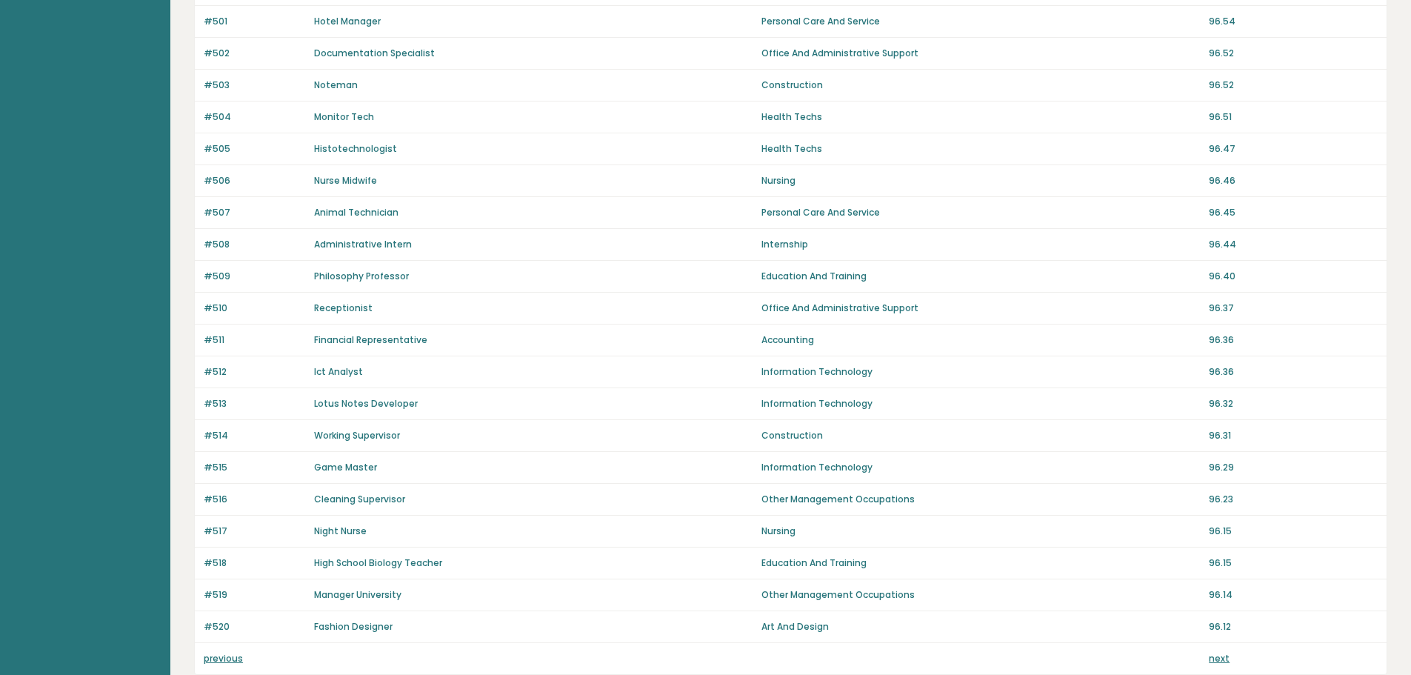
scroll to position [915, 0]
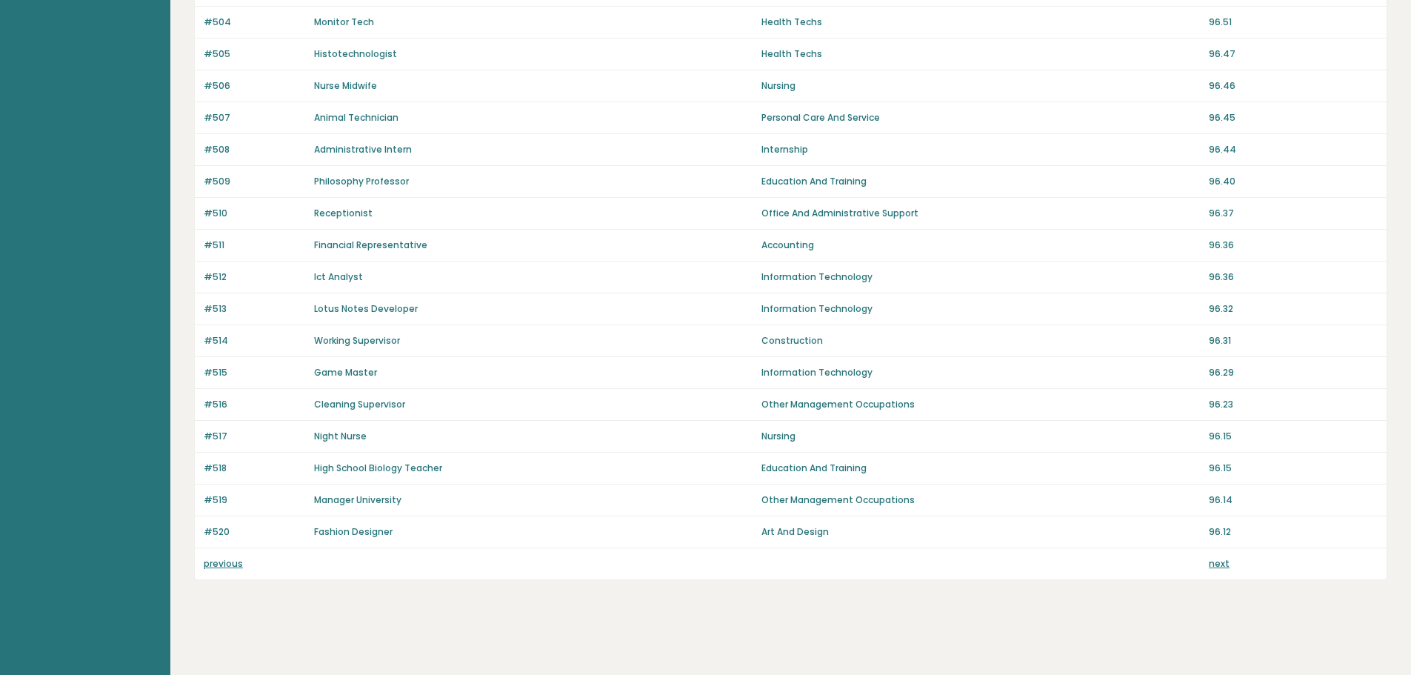
drag, startPoint x: 378, startPoint y: 531, endPoint x: 430, endPoint y: 527, distance: 52.8
click at [379, 530] on link "Fashion Designer" at bounding box center [353, 531] width 79 height 13
click at [1221, 573] on div "previous next" at bounding box center [791, 563] width 1192 height 31
click at [1222, 567] on link "next" at bounding box center [1219, 563] width 21 height 13
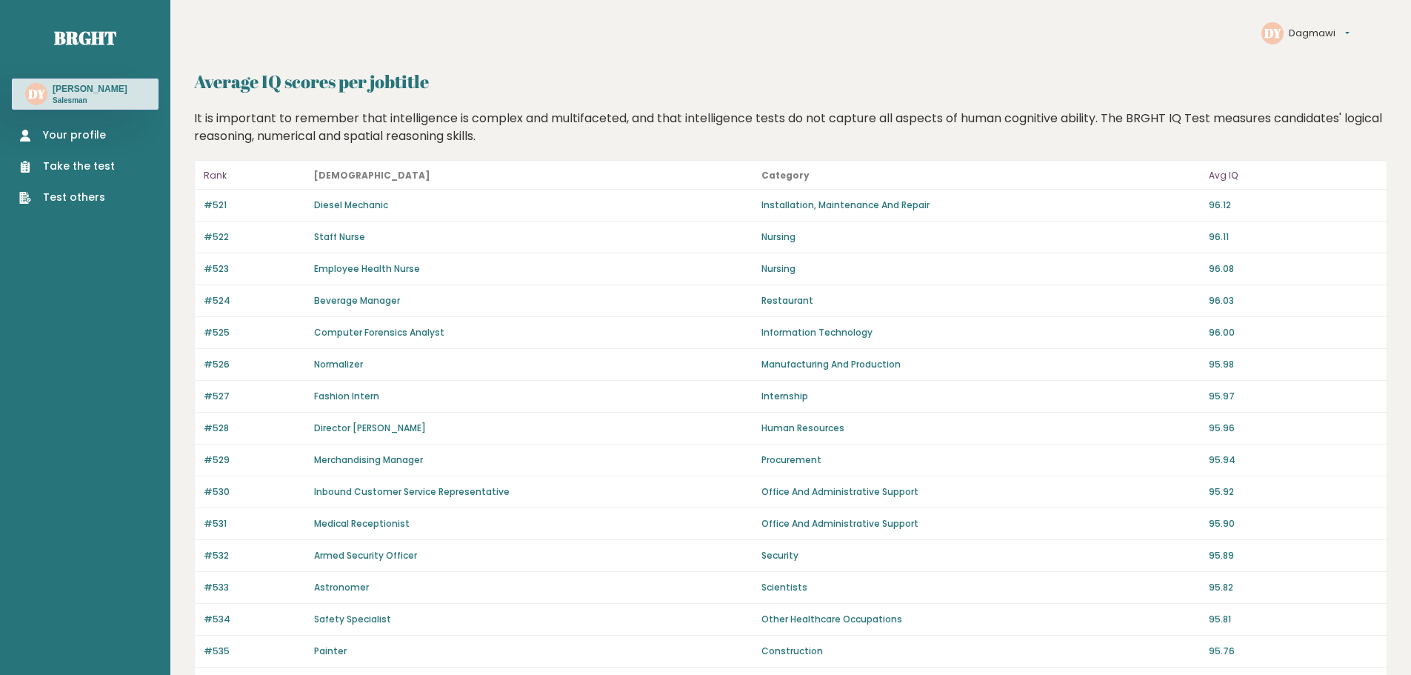
click at [386, 460] on link "Merchandising Manager" at bounding box center [368, 459] width 109 height 13
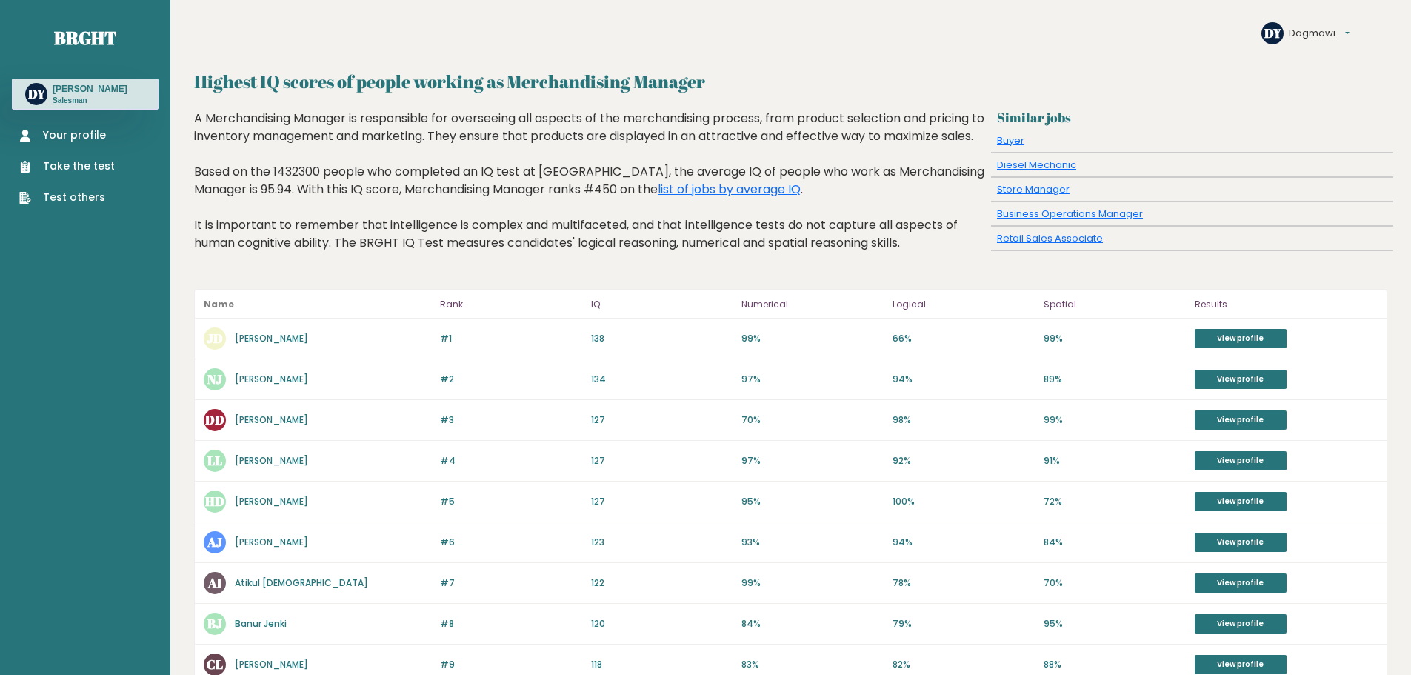
click at [363, 156] on div "A Merchandising Manager is responsible for overseeing all aspects of the mercha…" at bounding box center [590, 192] width 792 height 164
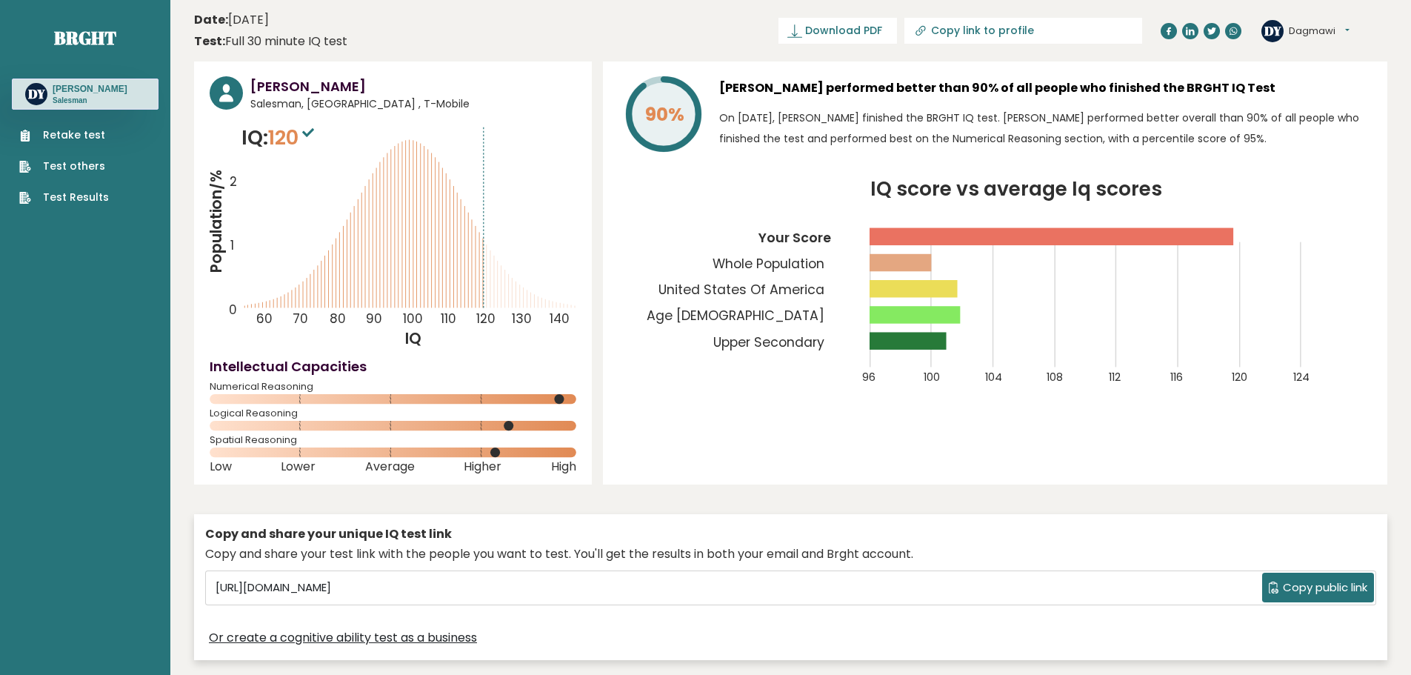
click at [882, 31] on span "Download PDF" at bounding box center [843, 31] width 77 height 16
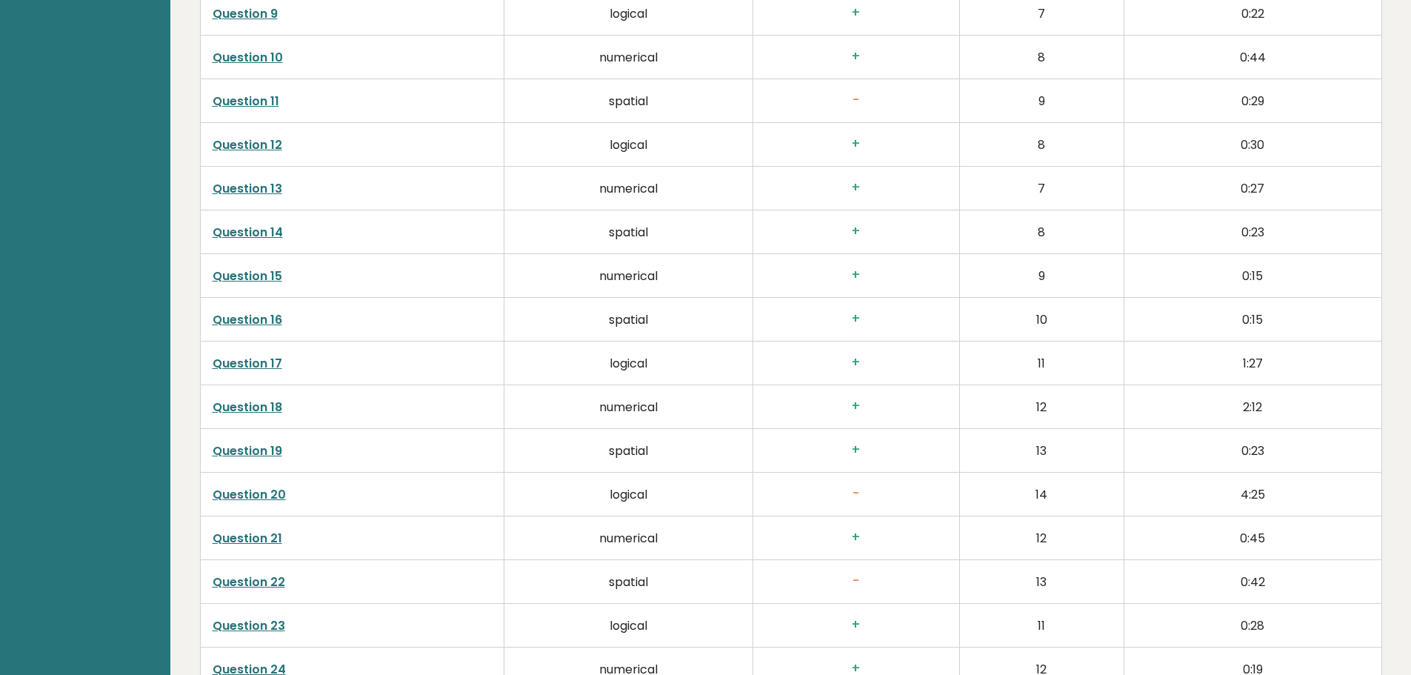
scroll to position [2889, 0]
